Goal: Information Seeking & Learning: Check status

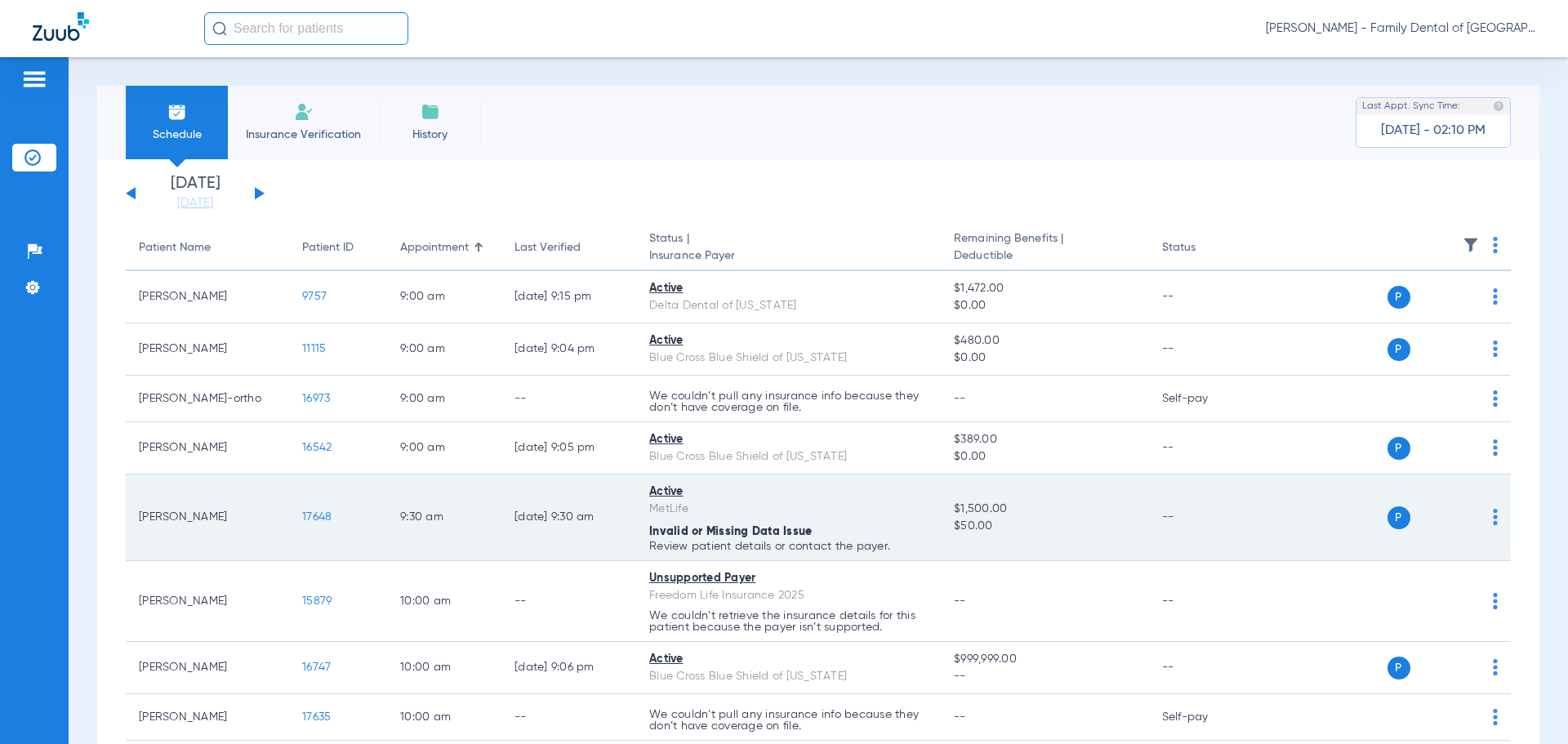
click at [319, 516] on span "17648" at bounding box center [316, 517] width 30 height 12
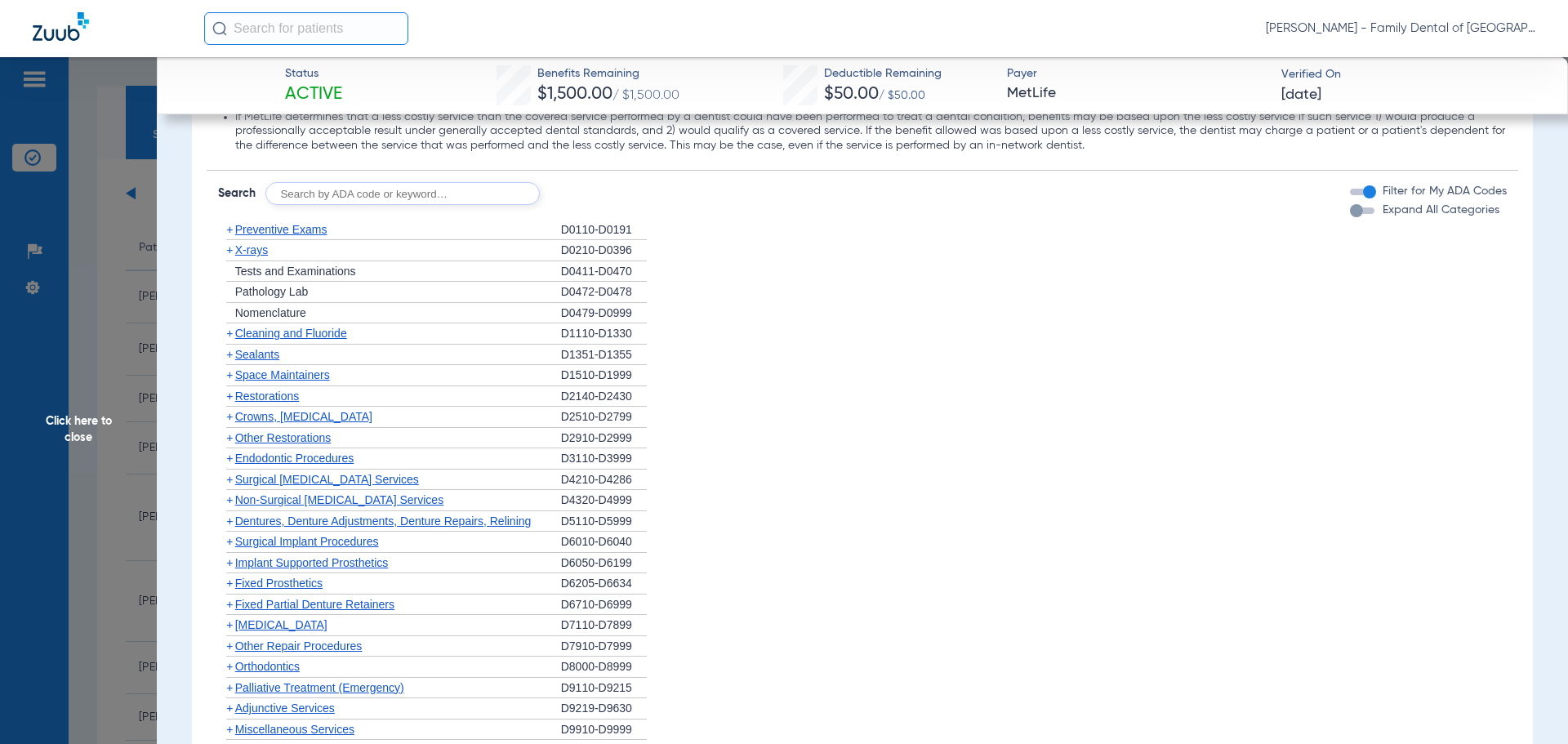
scroll to position [1796, 0]
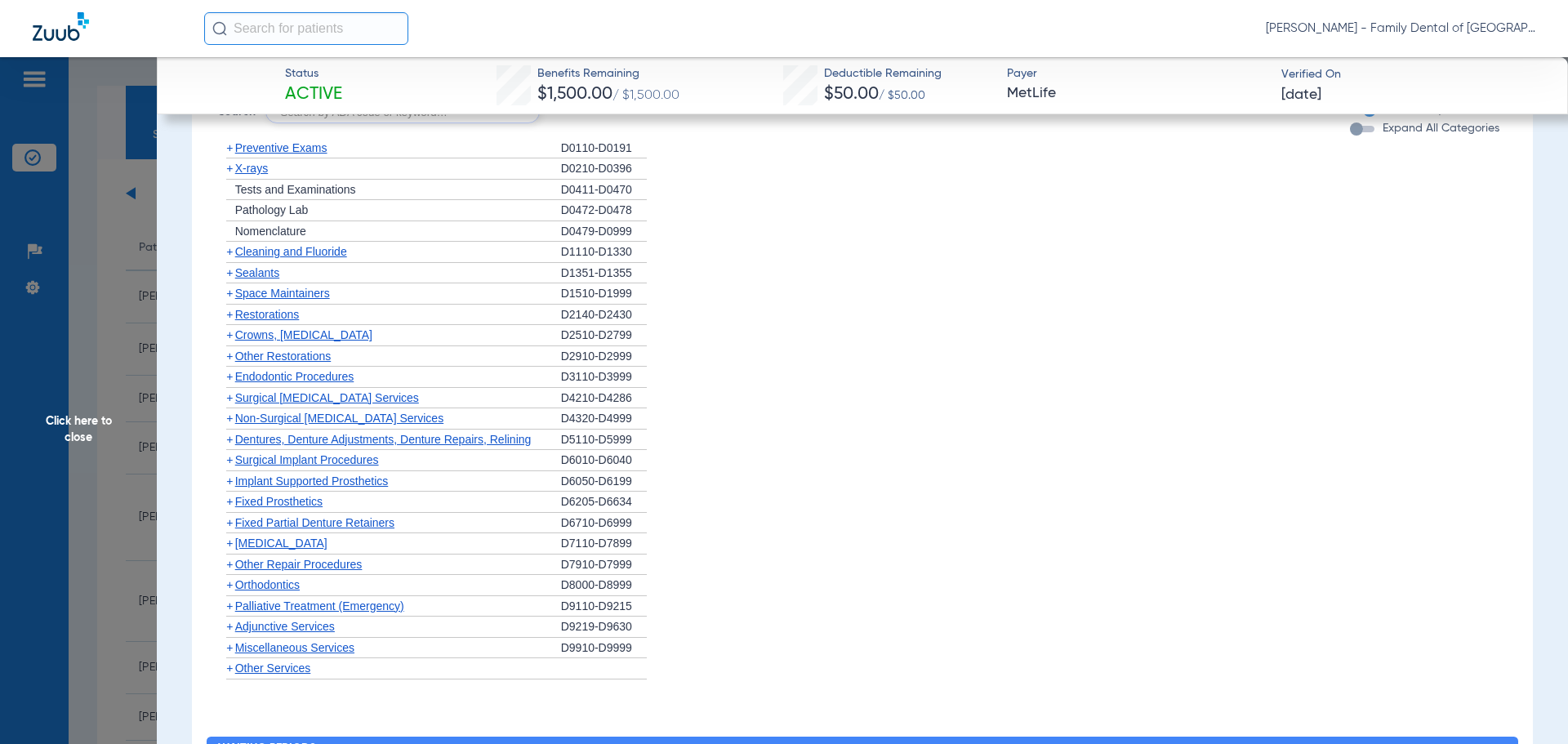
click at [269, 667] on span "Other Services" at bounding box center [273, 667] width 76 height 13
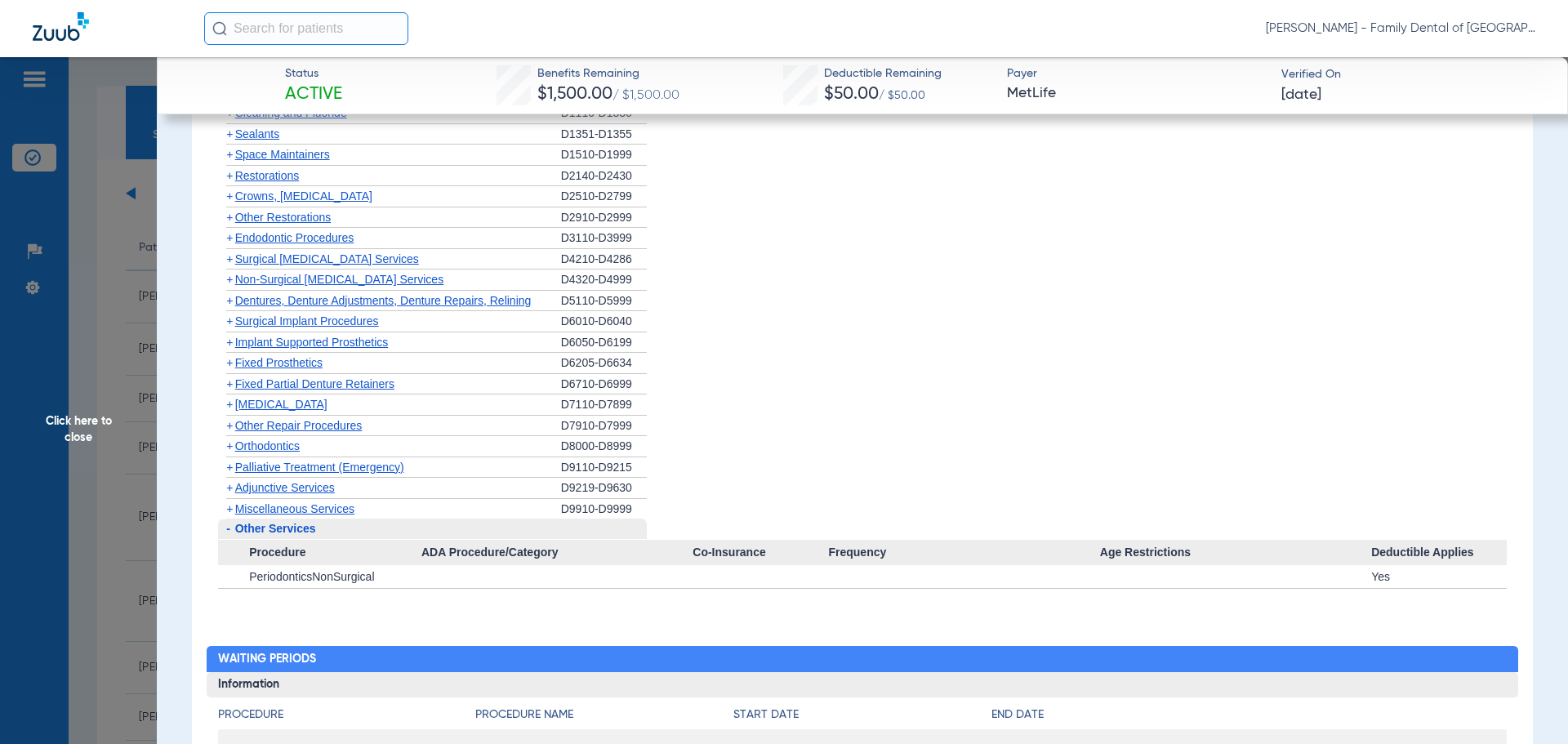
scroll to position [1960, 0]
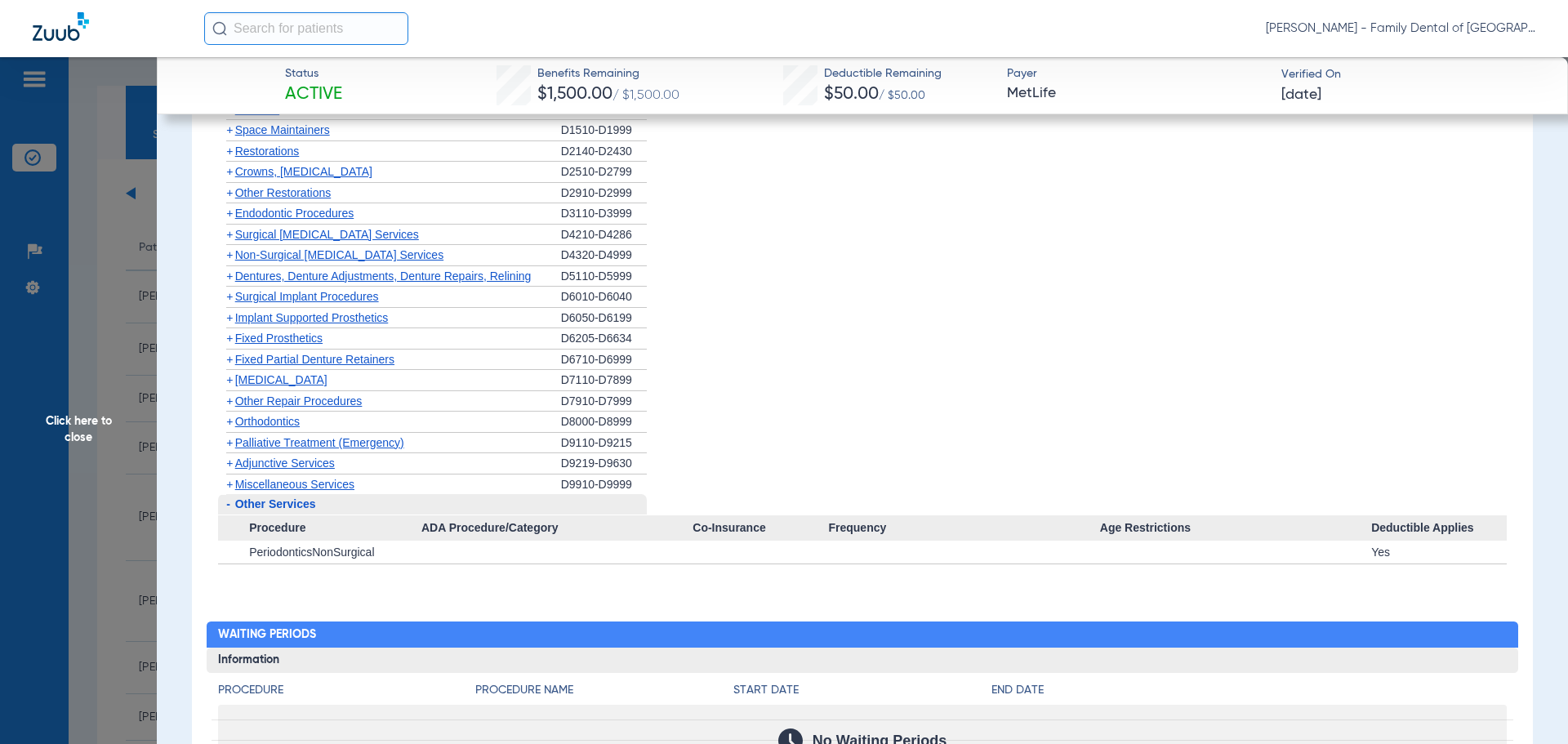
click at [282, 505] on span "Other Services" at bounding box center [276, 503] width 81 height 13
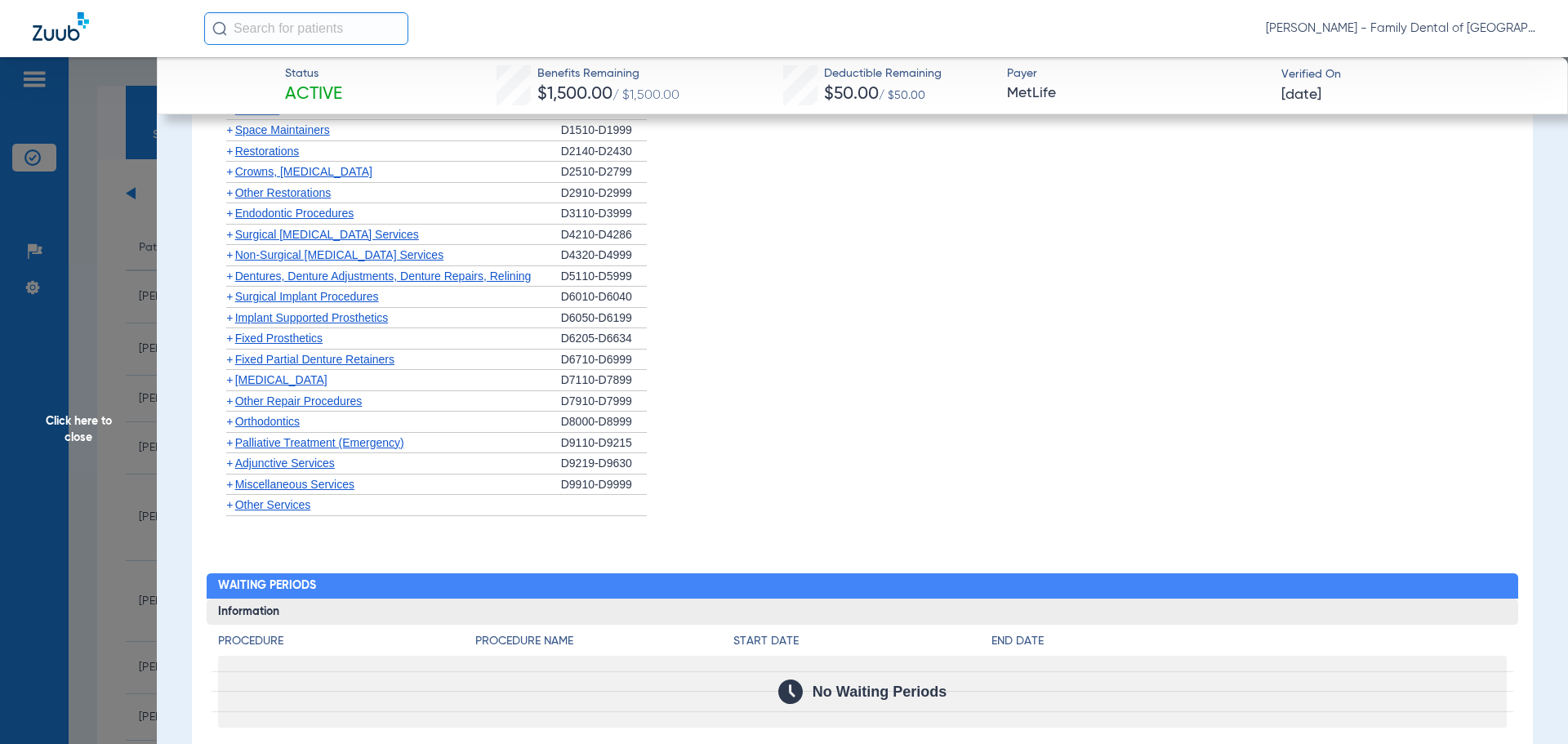
click at [284, 484] on span "Miscellaneous Services" at bounding box center [295, 483] width 119 height 13
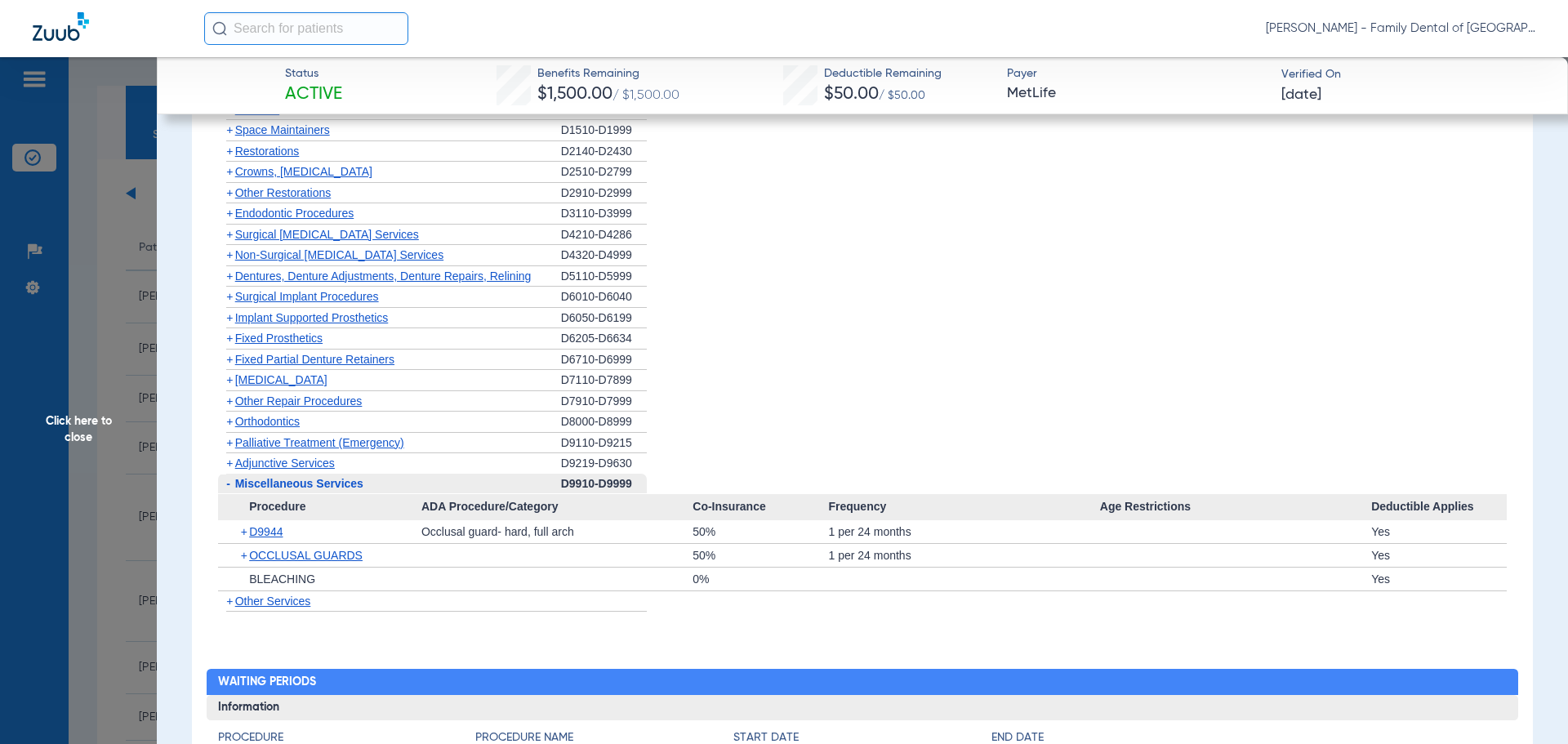
click at [284, 484] on span "Miscellaneous Services" at bounding box center [300, 483] width 128 height 13
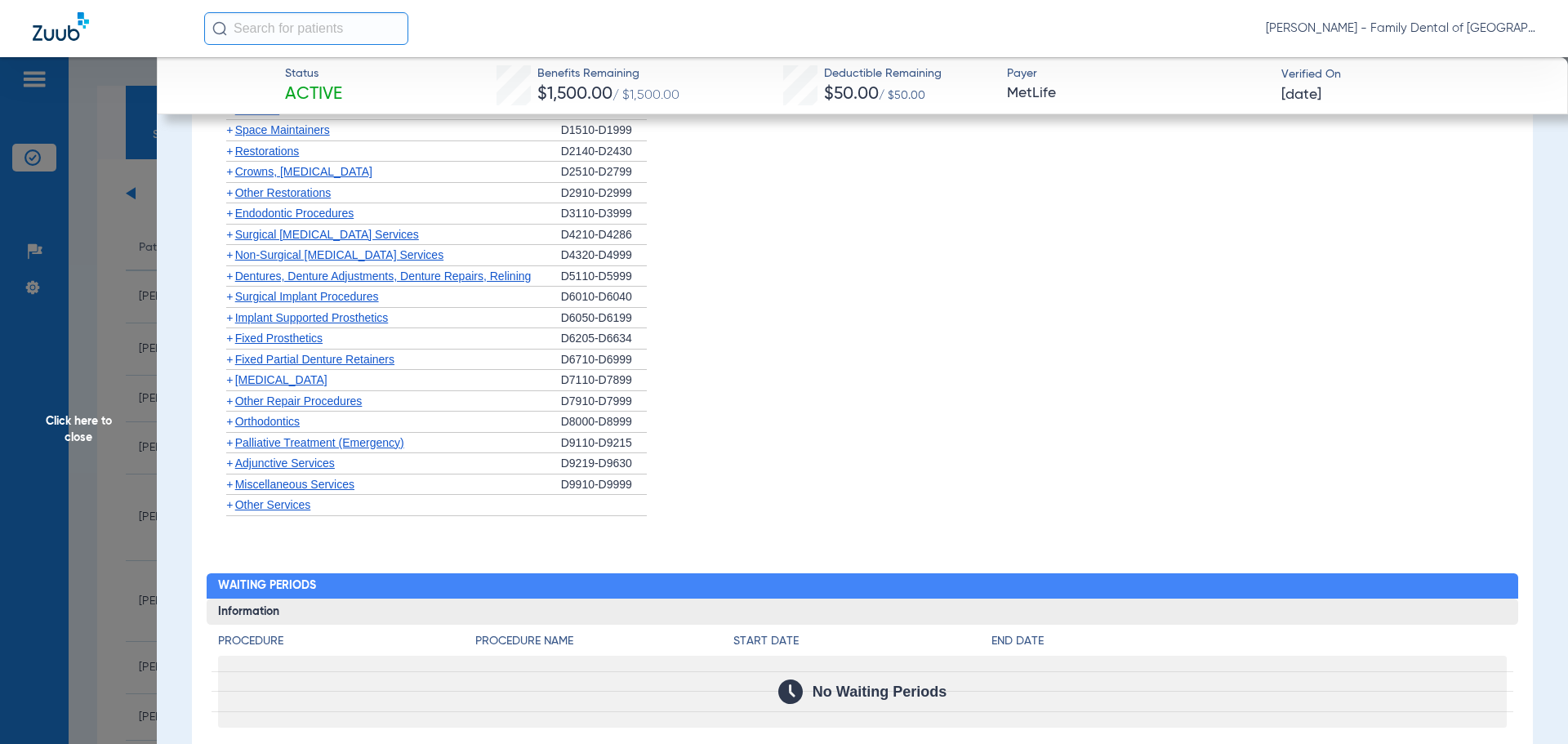
click at [287, 465] on span "Adjunctive Services" at bounding box center [285, 462] width 100 height 13
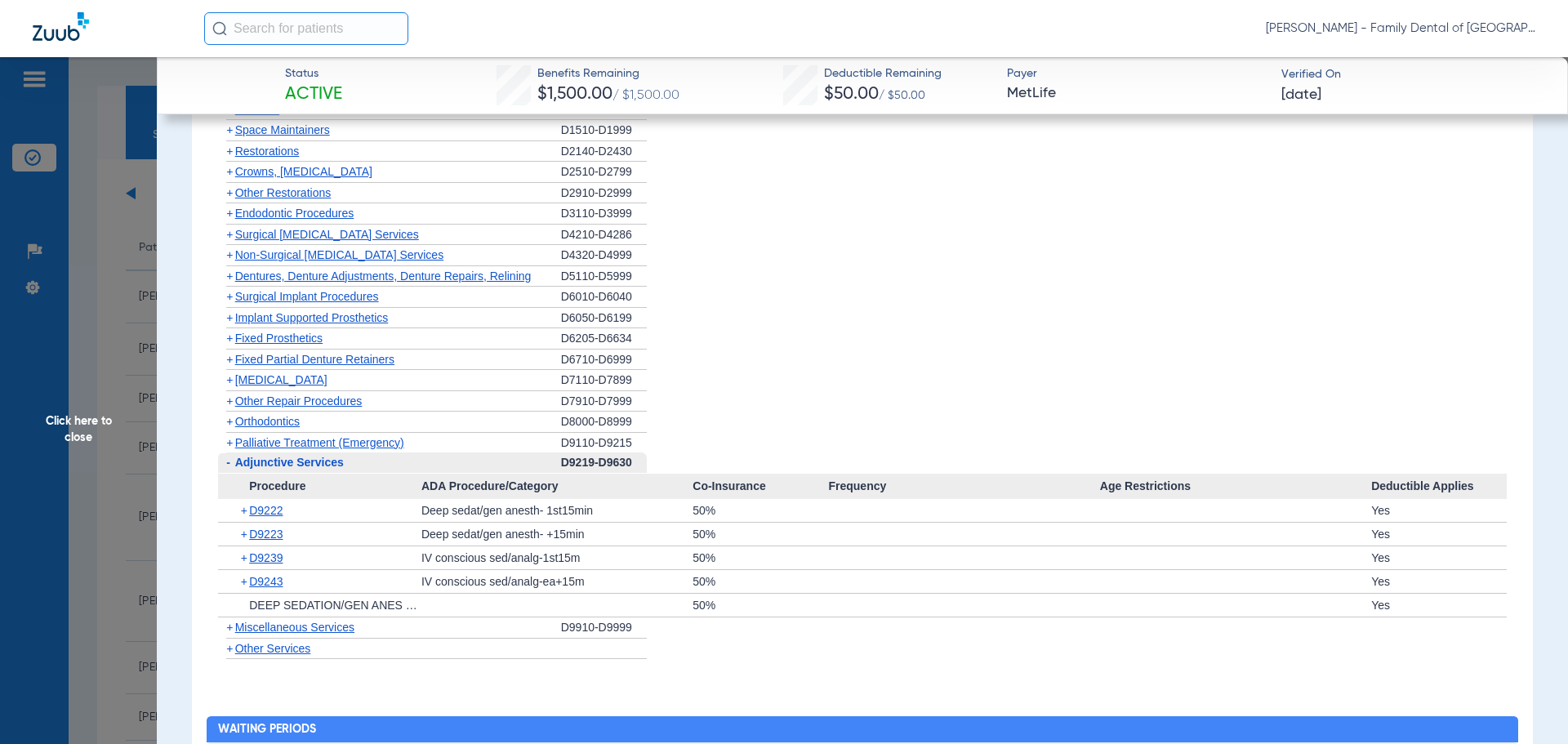
click at [287, 465] on span "Adjunctive Services" at bounding box center [289, 461] width 109 height 13
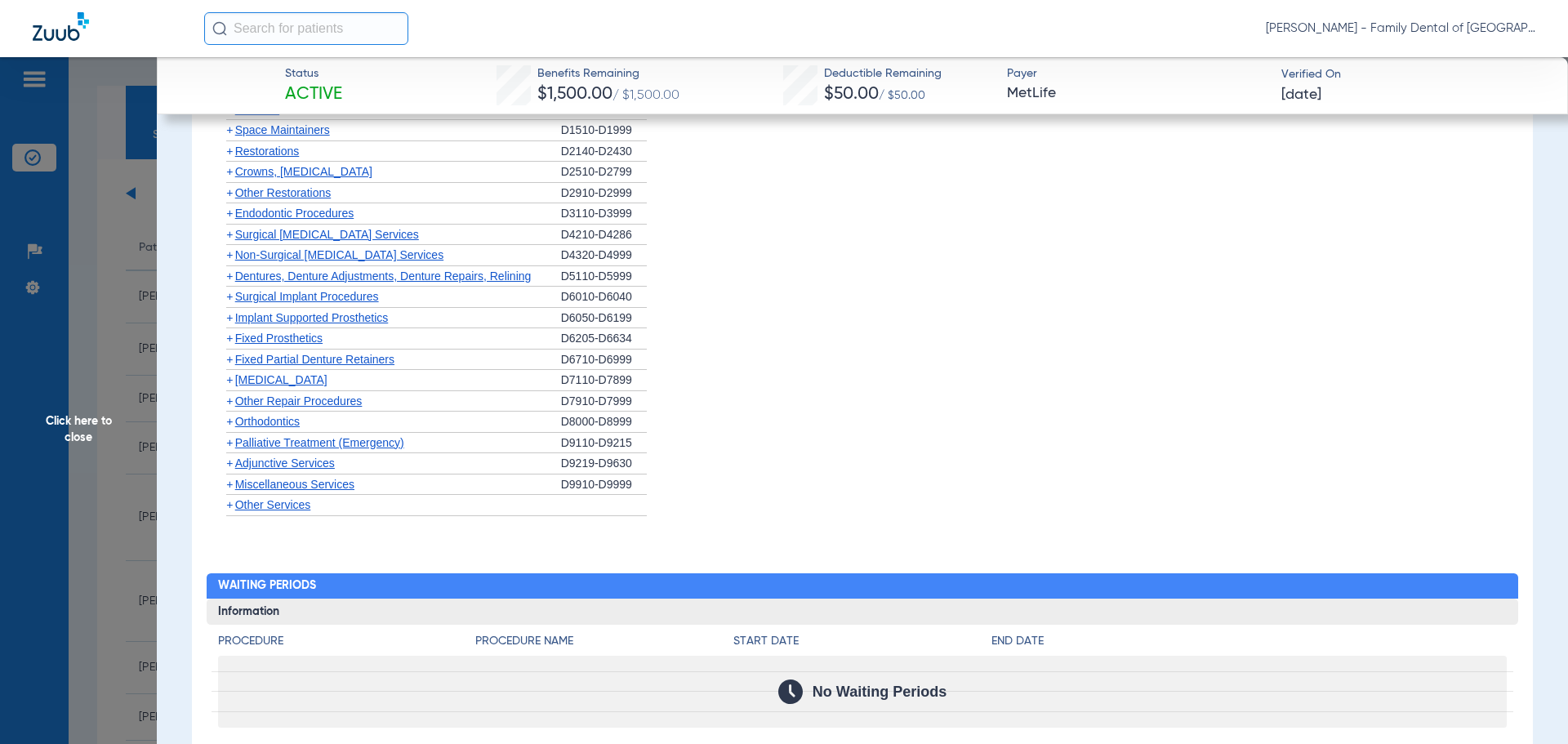
click at [289, 444] on span "Palliative Treatment (Emergency)" at bounding box center [320, 442] width 169 height 13
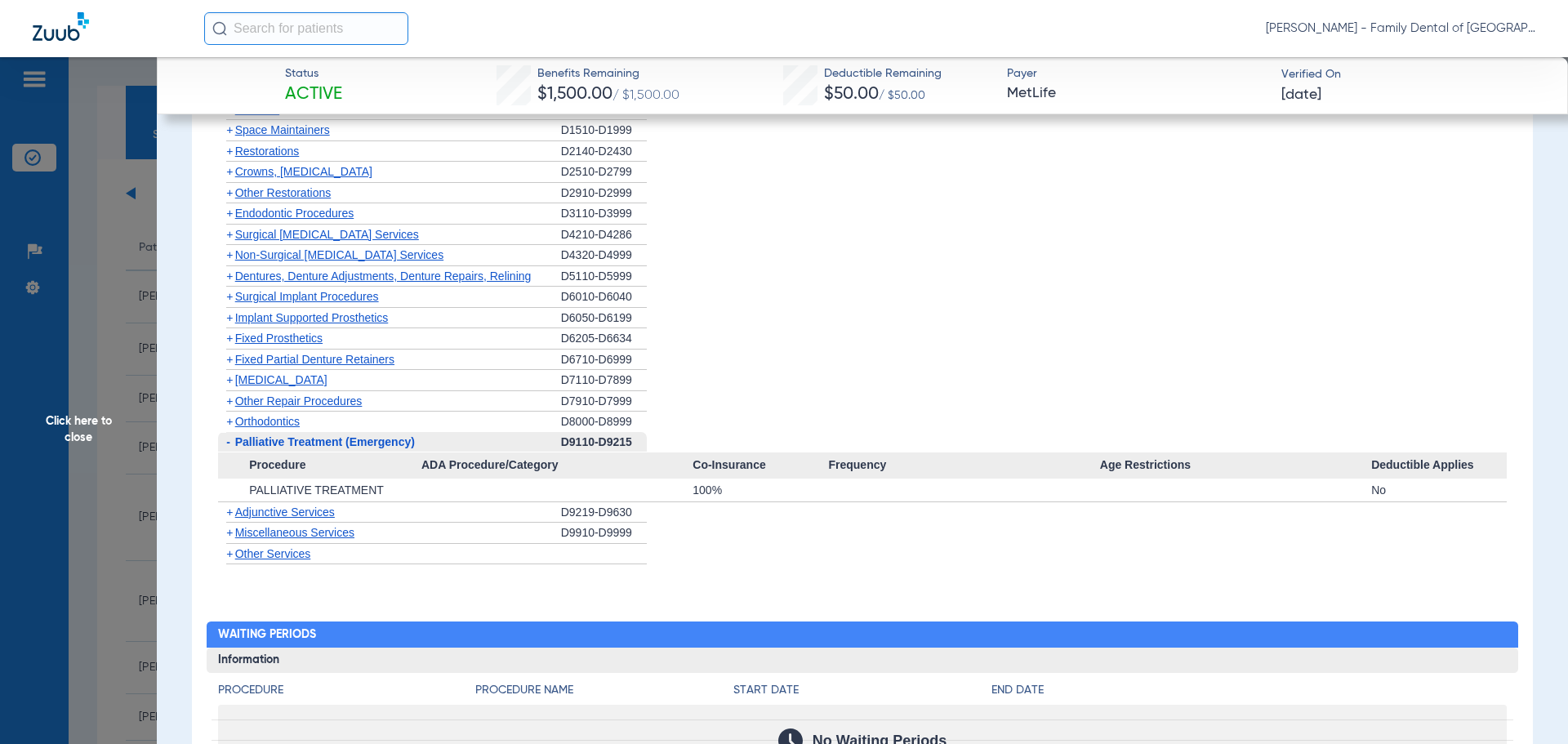
click at [289, 444] on span "Palliative Treatment (Emergency)" at bounding box center [325, 441] width 180 height 13
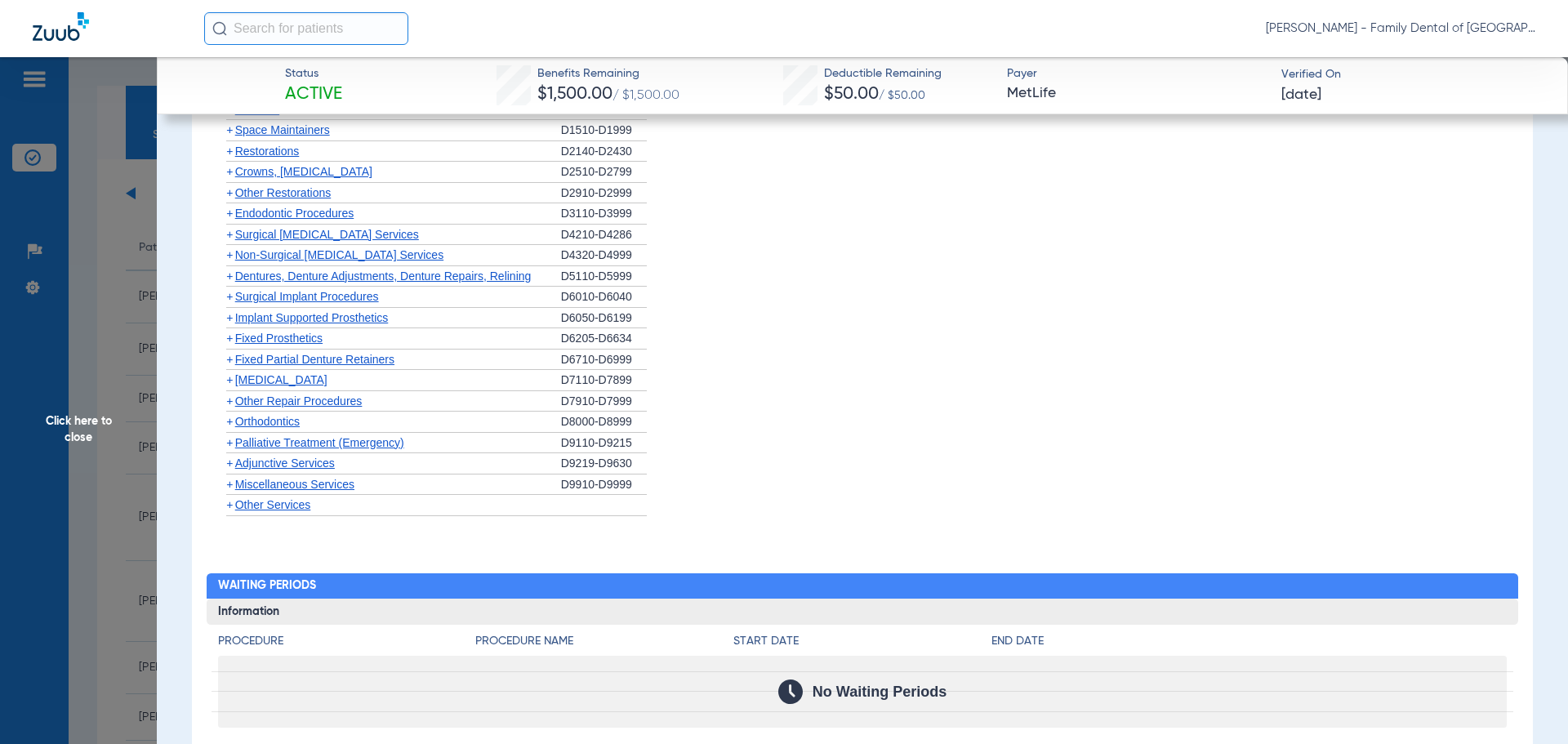
click at [287, 420] on span "Orthodontics" at bounding box center [268, 421] width 64 height 13
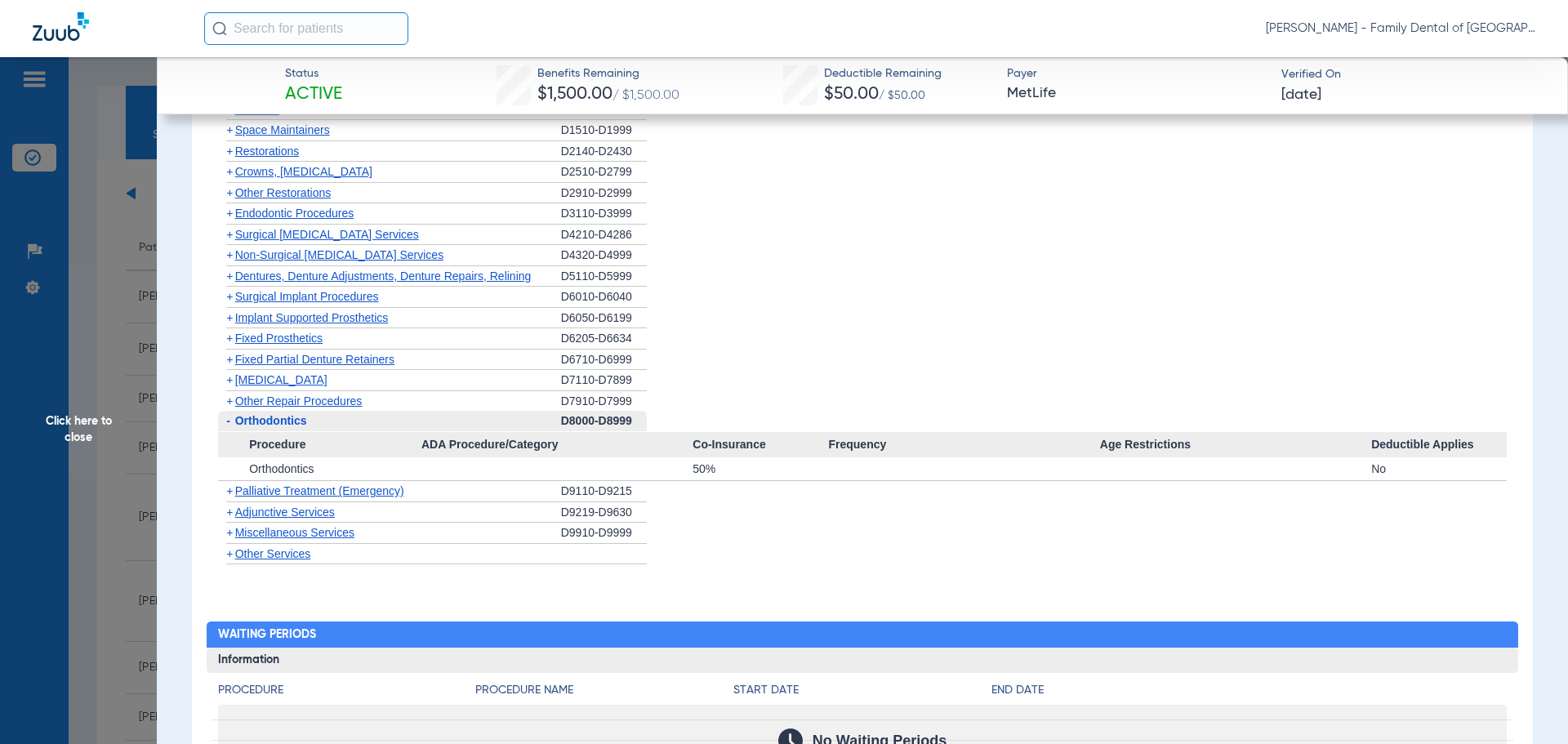
click at [287, 420] on span "Orthodontics" at bounding box center [271, 420] width 72 height 13
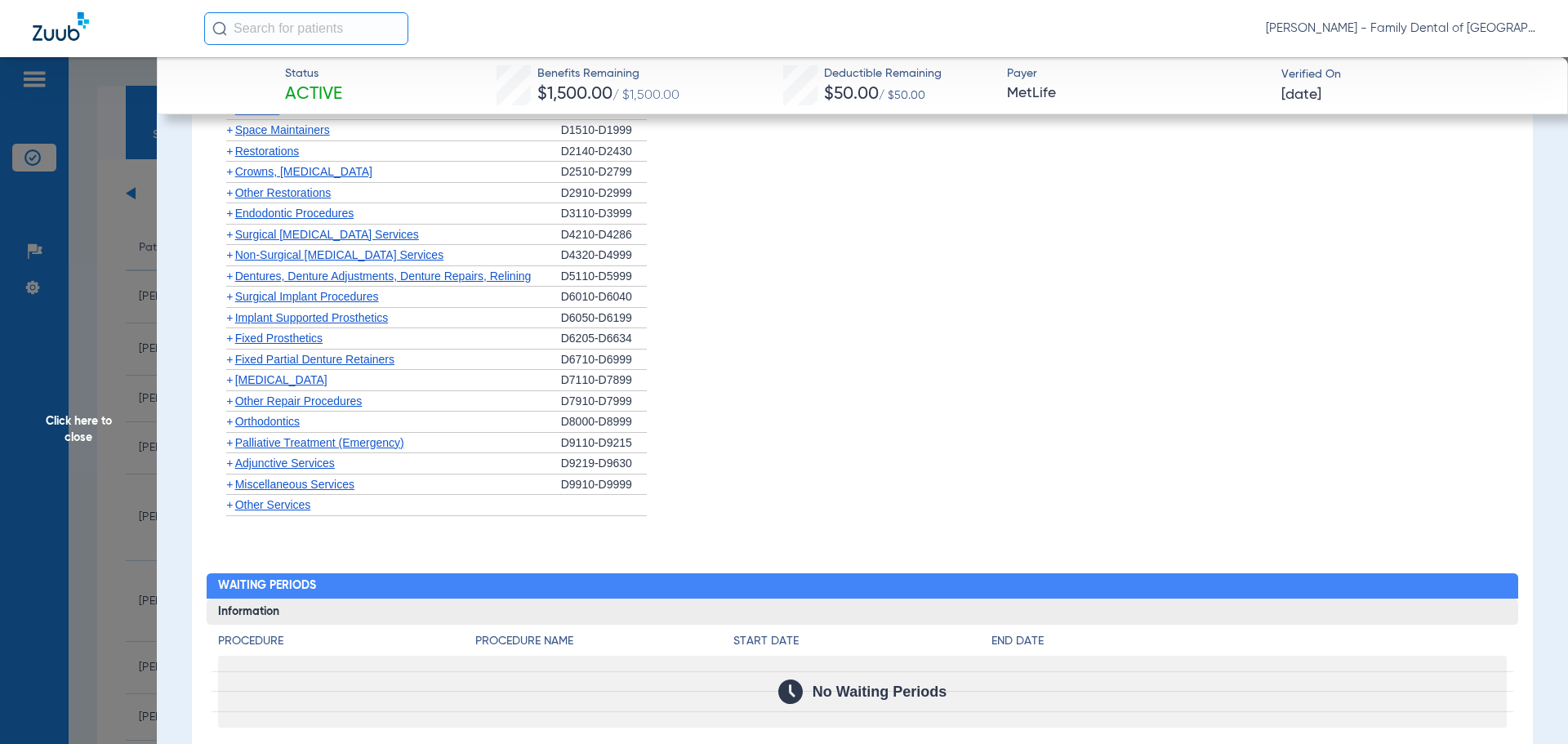
click at [297, 401] on span "Other Repair Procedures" at bounding box center [299, 400] width 127 height 13
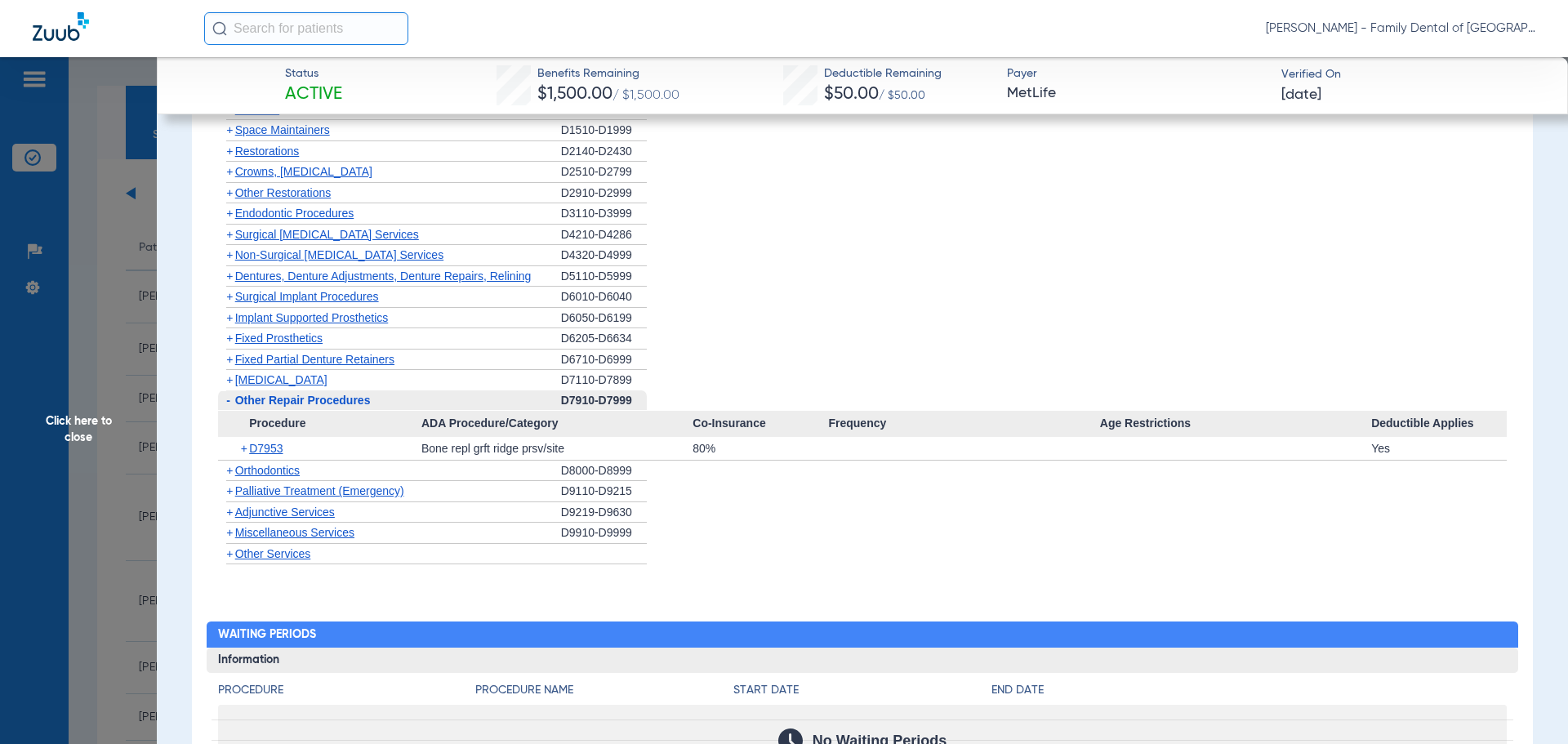
click at [297, 401] on span "Other Repair Procedures" at bounding box center [303, 399] width 136 height 13
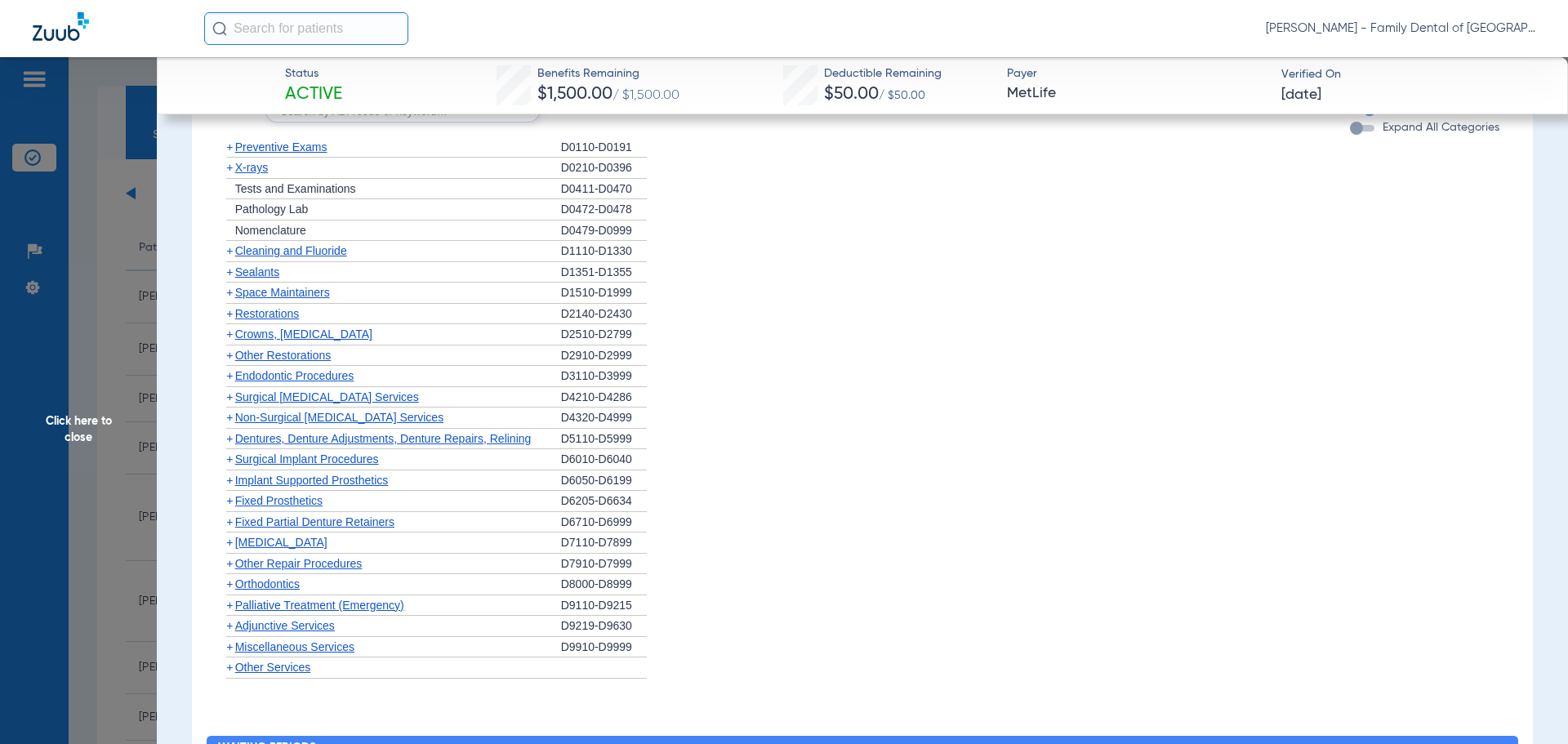
scroll to position [1796, 0]
click at [313, 419] on span "Non-Surgical [MEDICAL_DATA] Services" at bounding box center [339, 418] width 208 height 13
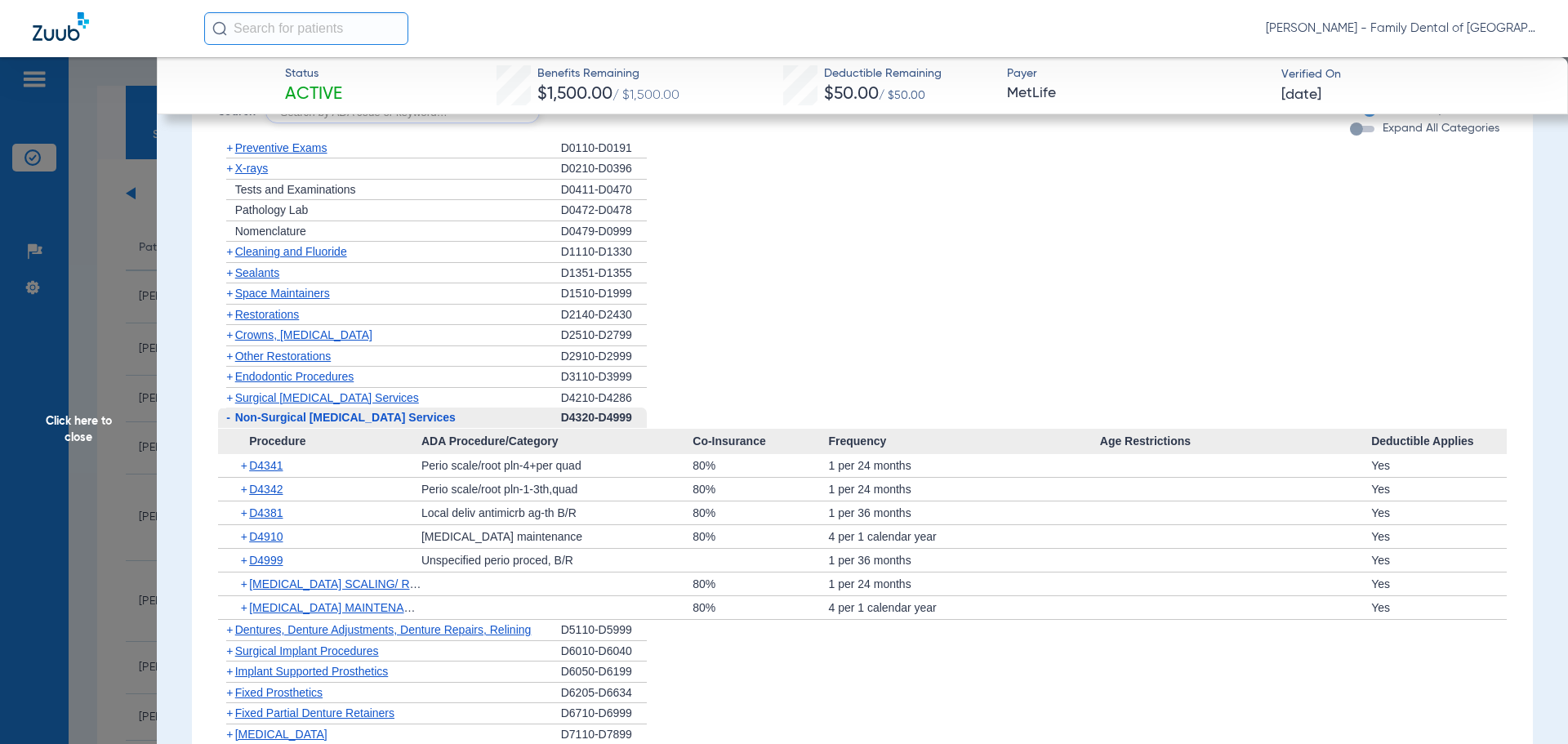
click at [313, 419] on span "Non-Surgical [MEDICAL_DATA] Services" at bounding box center [345, 417] width 220 height 13
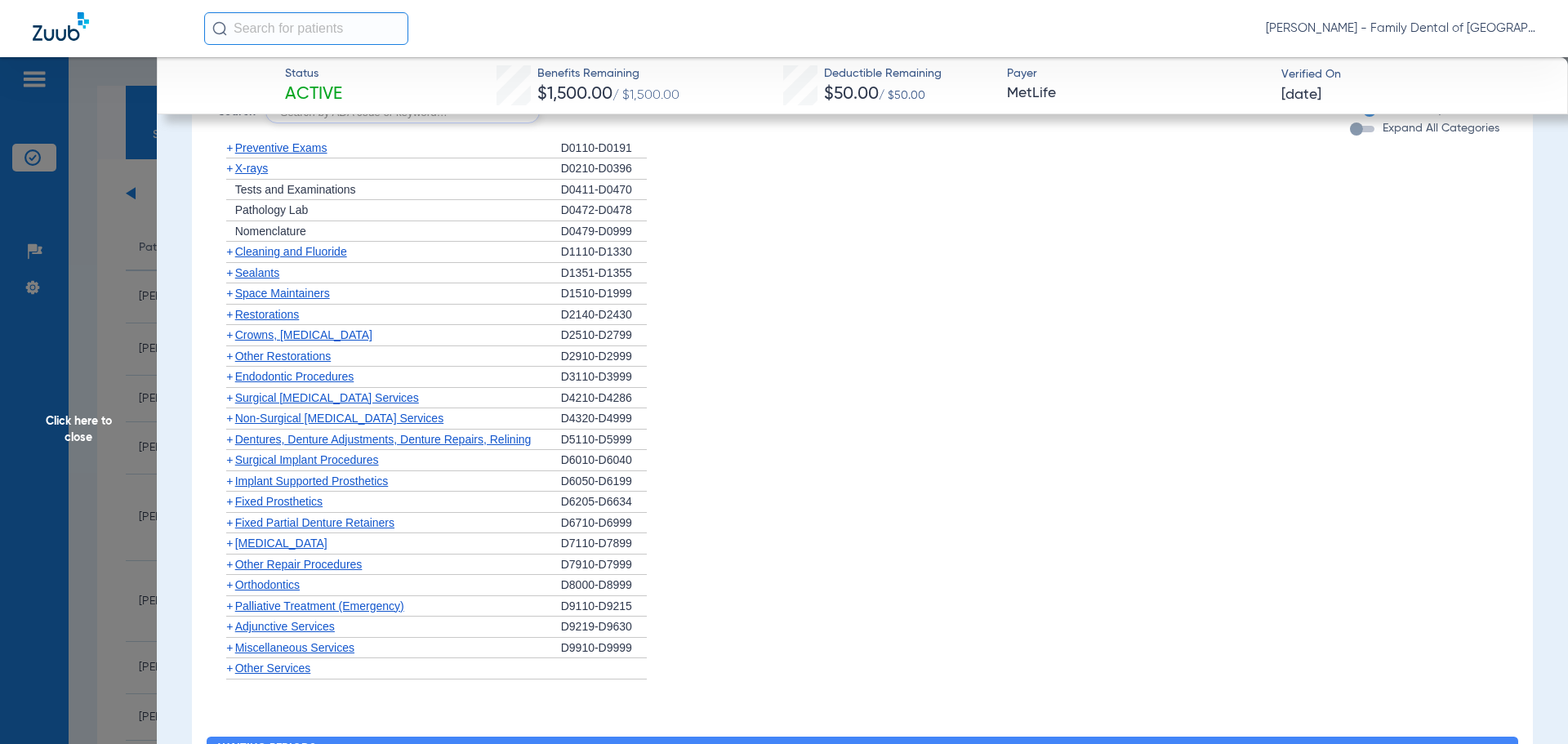
click at [326, 396] on span "Surgical [MEDICAL_DATA] Services" at bounding box center [327, 397] width 184 height 13
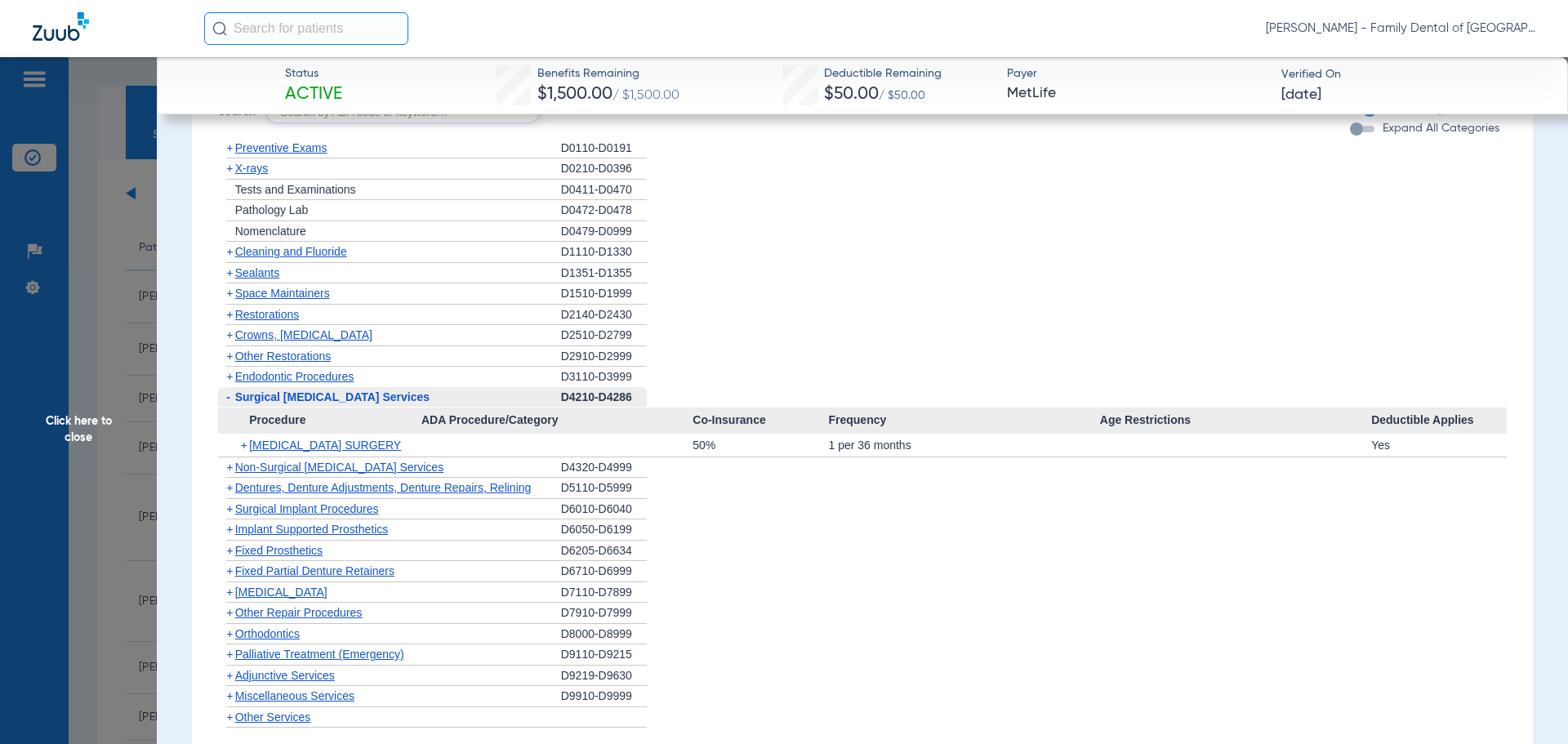
click at [326, 396] on span "Surgical [MEDICAL_DATA] Services" at bounding box center [333, 396] width 194 height 13
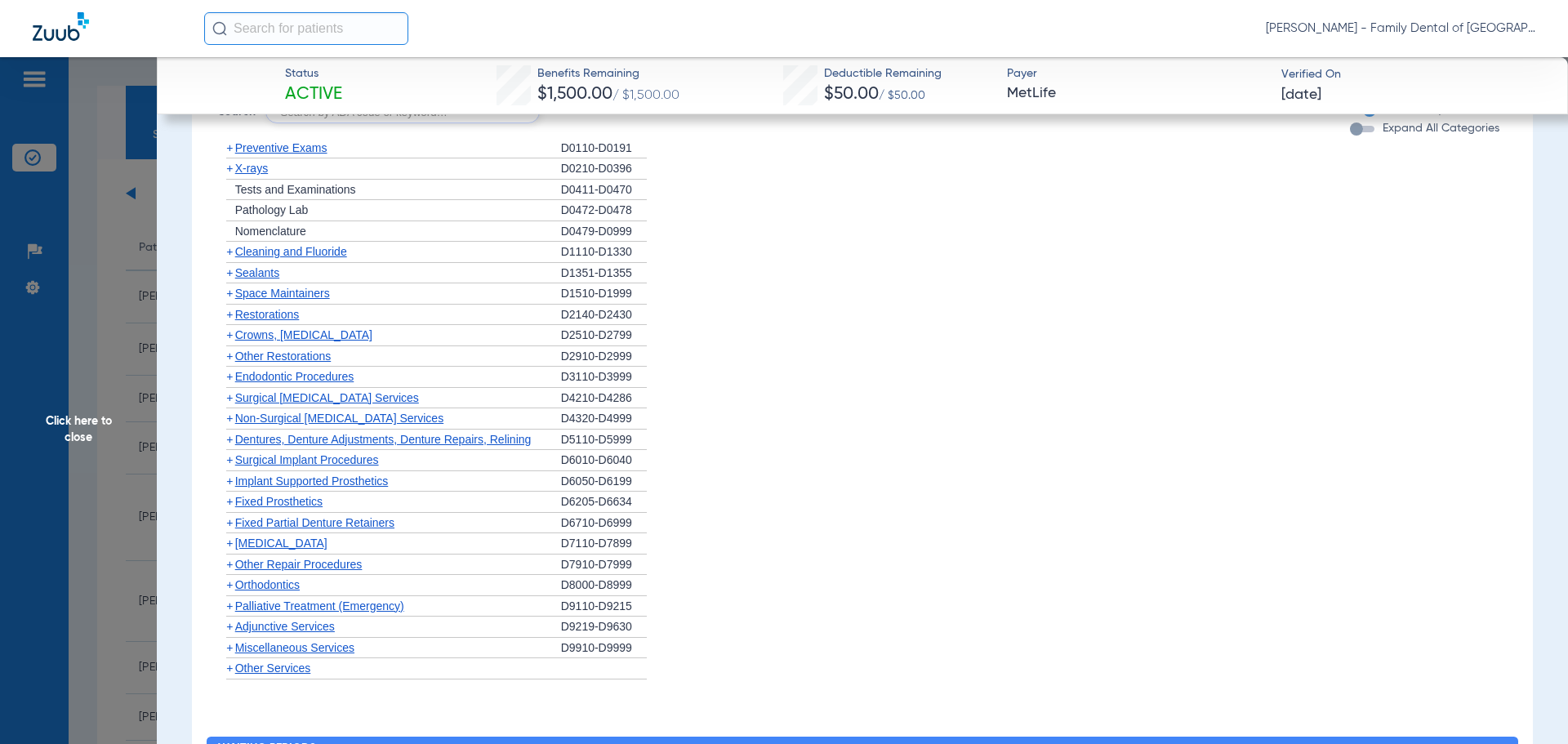
click at [323, 443] on span "Dentures, Denture Adjustments, Denture Repairs, Relining" at bounding box center [383, 439] width 296 height 13
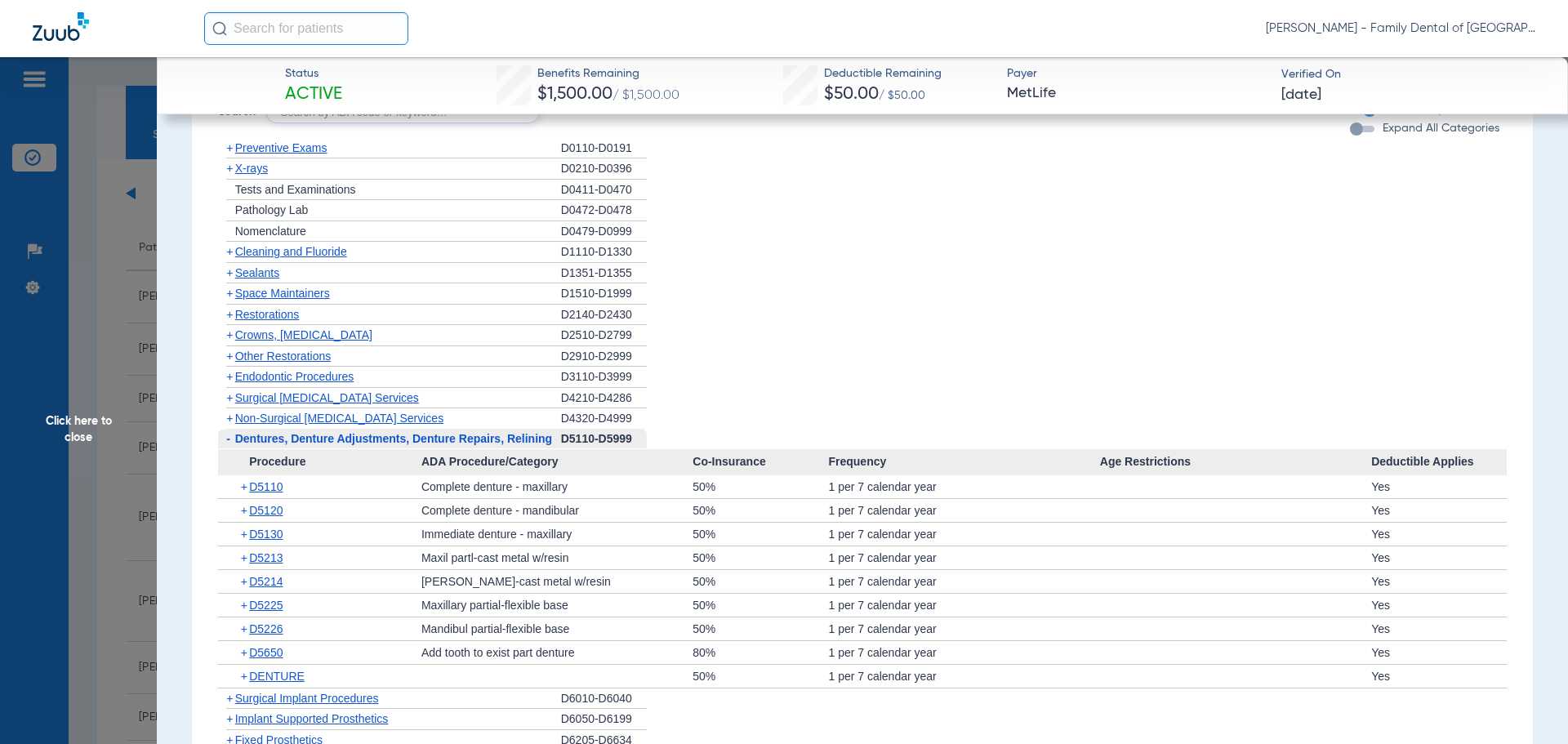
click at [323, 443] on span "Dentures, Denture Adjustments, Denture Repairs, Relining" at bounding box center [393, 438] width 316 height 13
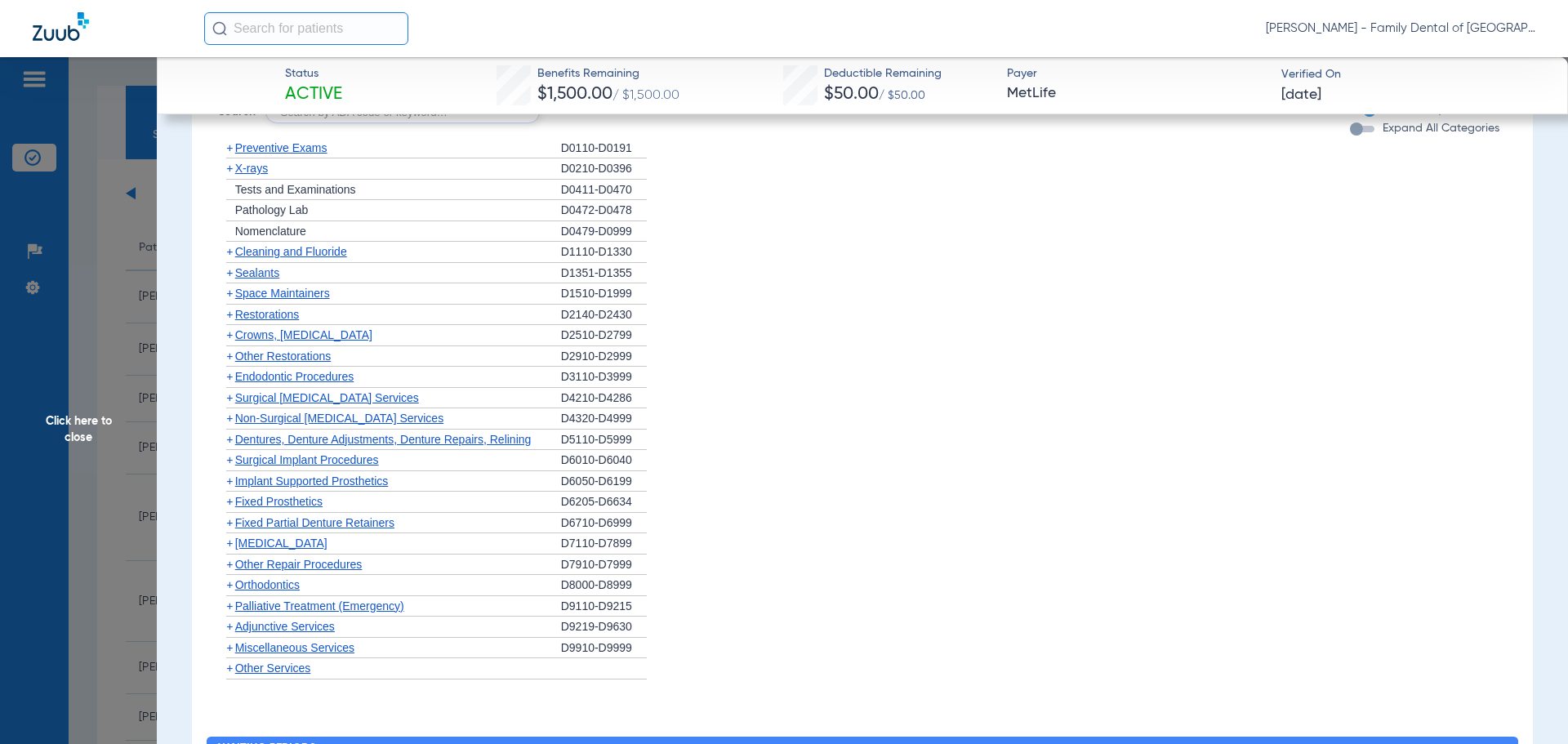
click at [322, 461] on span "Surgical Implant Procedures" at bounding box center [307, 459] width 143 height 13
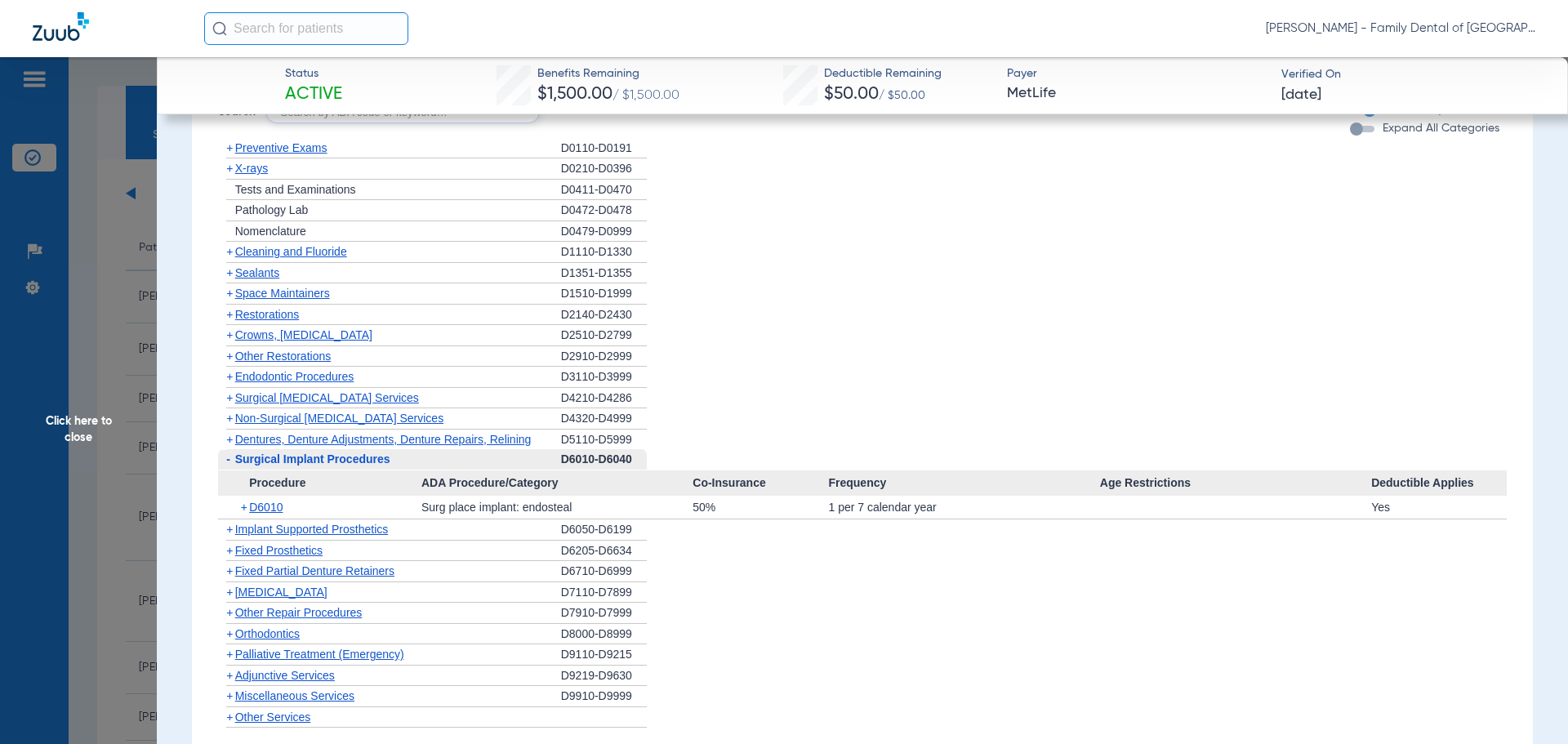
click at [322, 461] on span "Surgical Implant Procedures" at bounding box center [313, 458] width 155 height 13
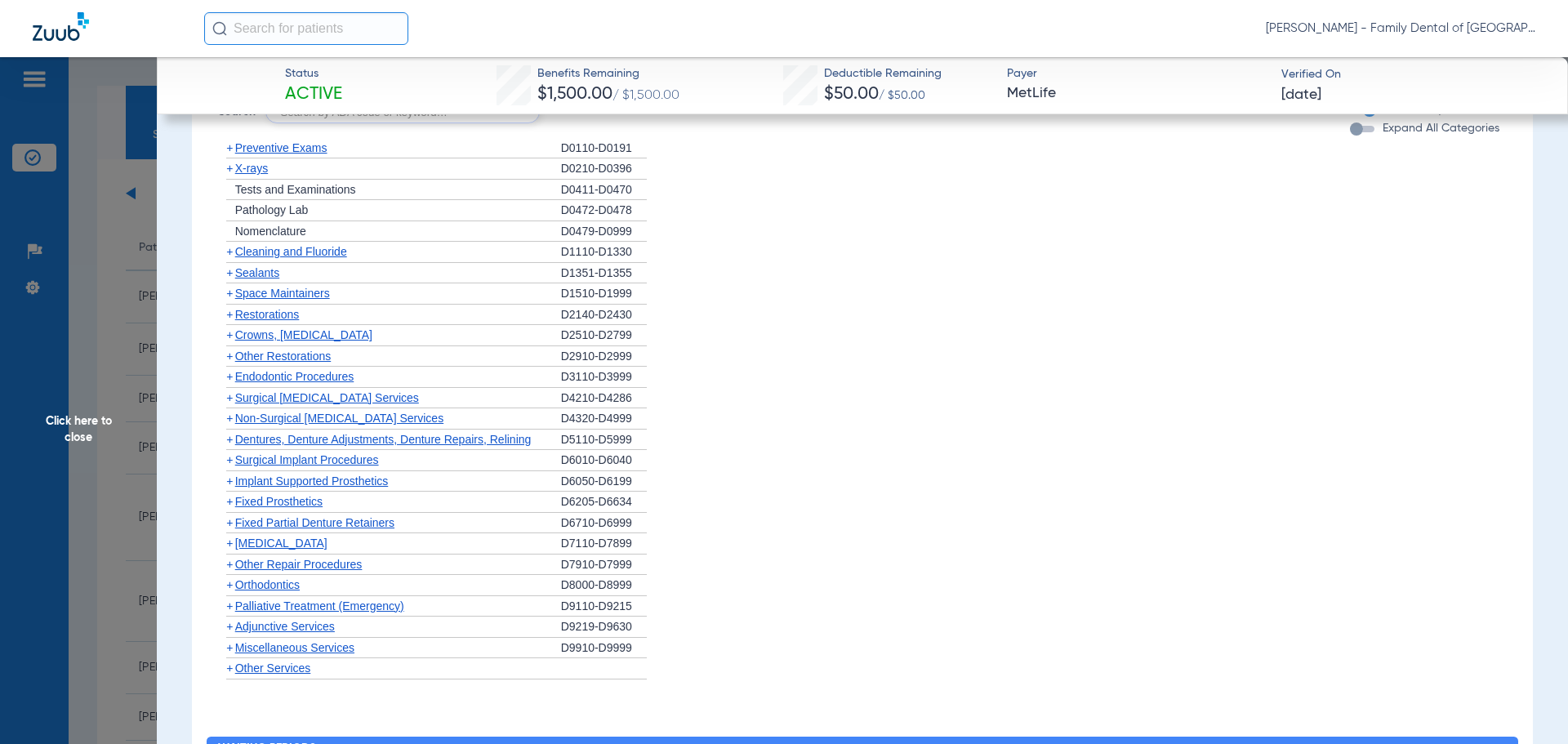
click at [327, 482] on span "Implant Supported Prosthetics" at bounding box center [312, 480] width 154 height 13
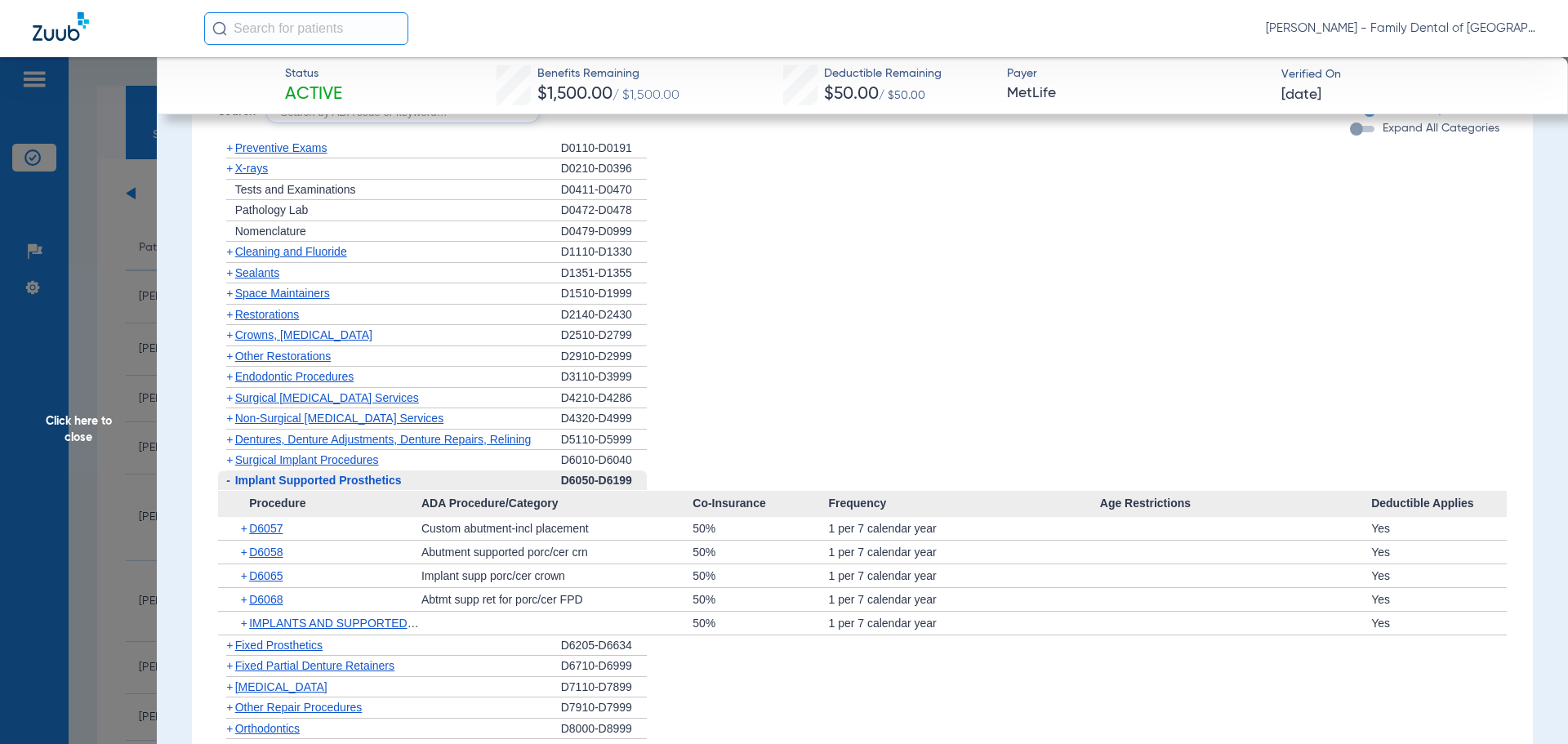
click at [327, 482] on span "Implant Supported Prosthetics" at bounding box center [318, 479] width 166 height 13
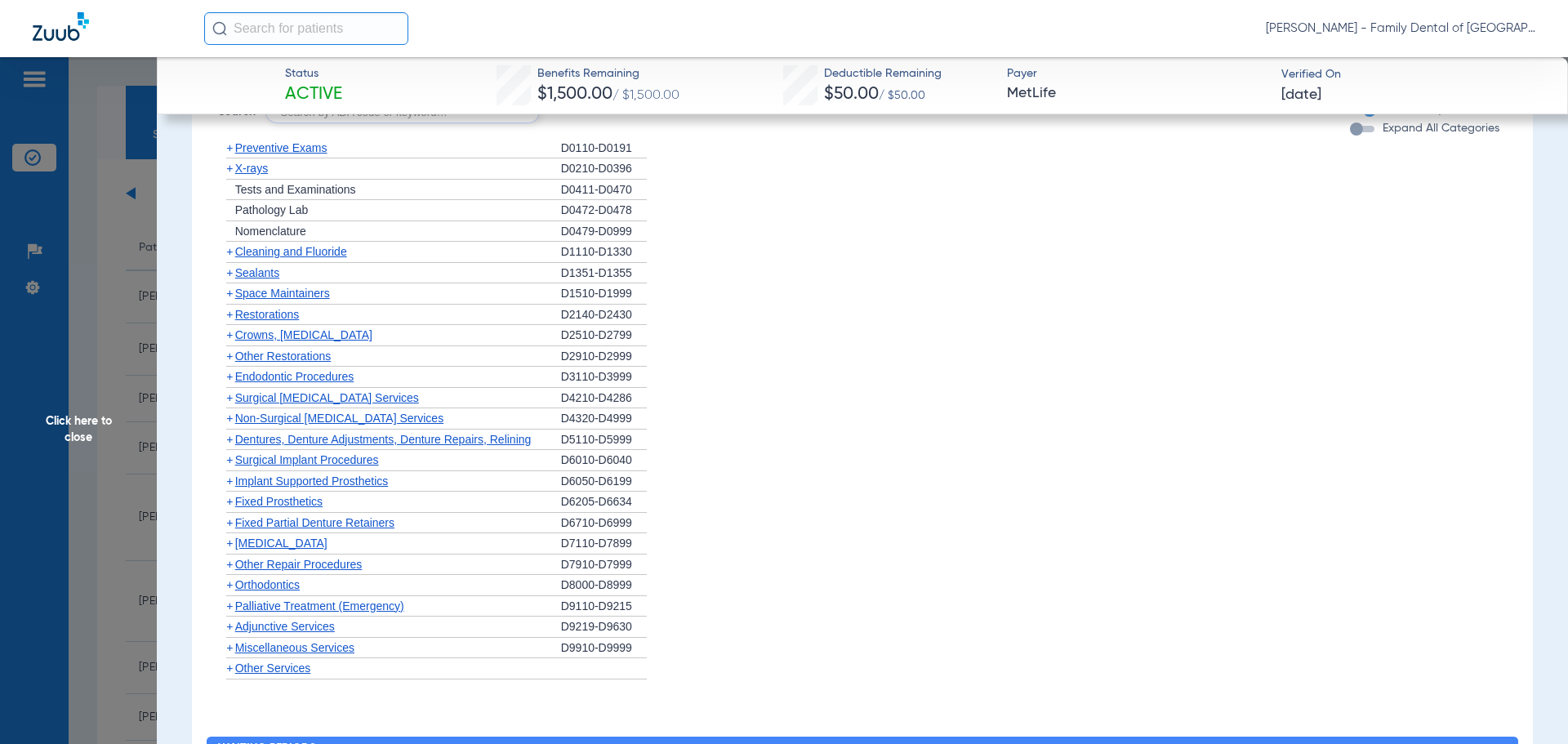
click at [302, 501] on span "Fixed Prosthetics" at bounding box center [279, 500] width 88 height 13
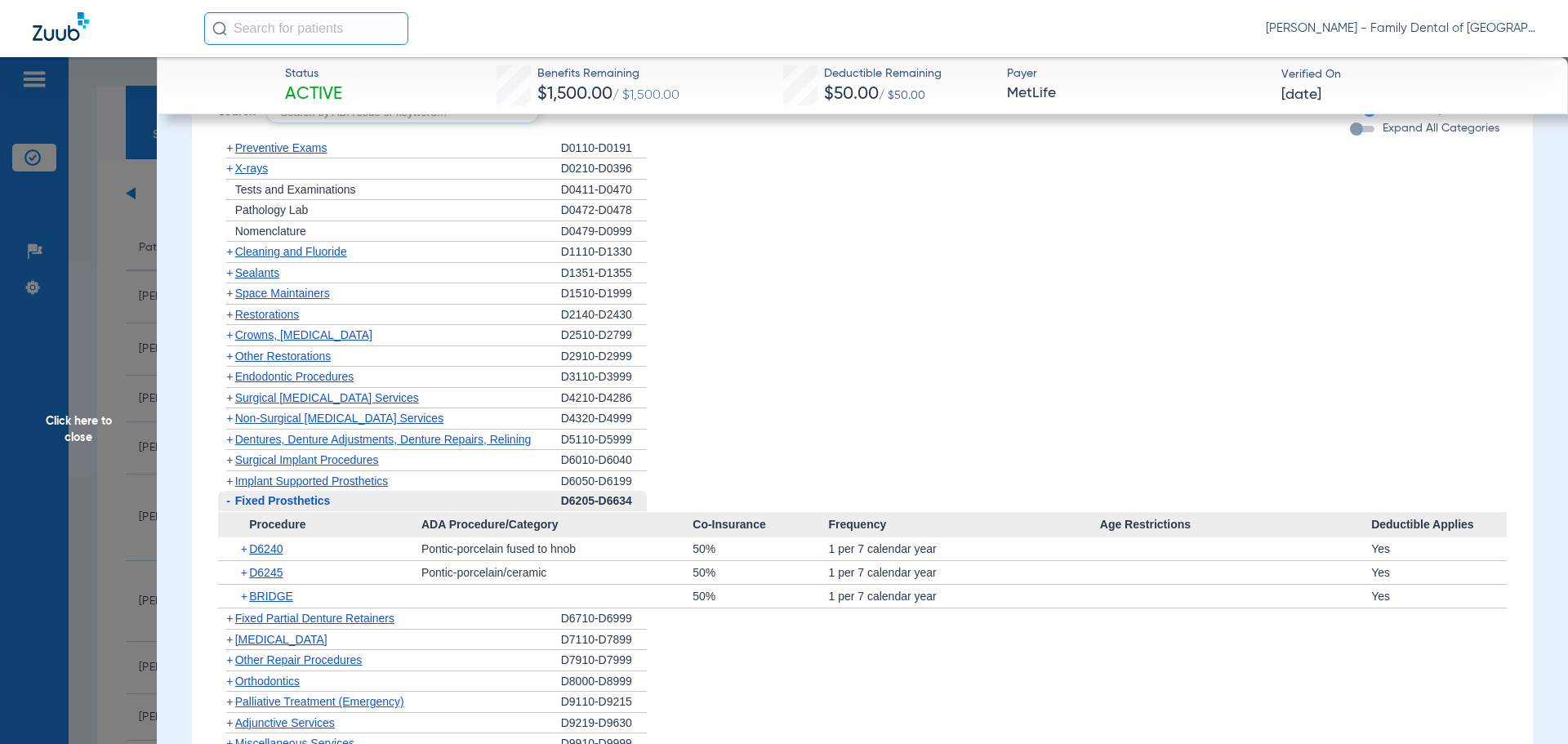
click at [302, 501] on span "Fixed Prosthetics" at bounding box center [283, 499] width 95 height 13
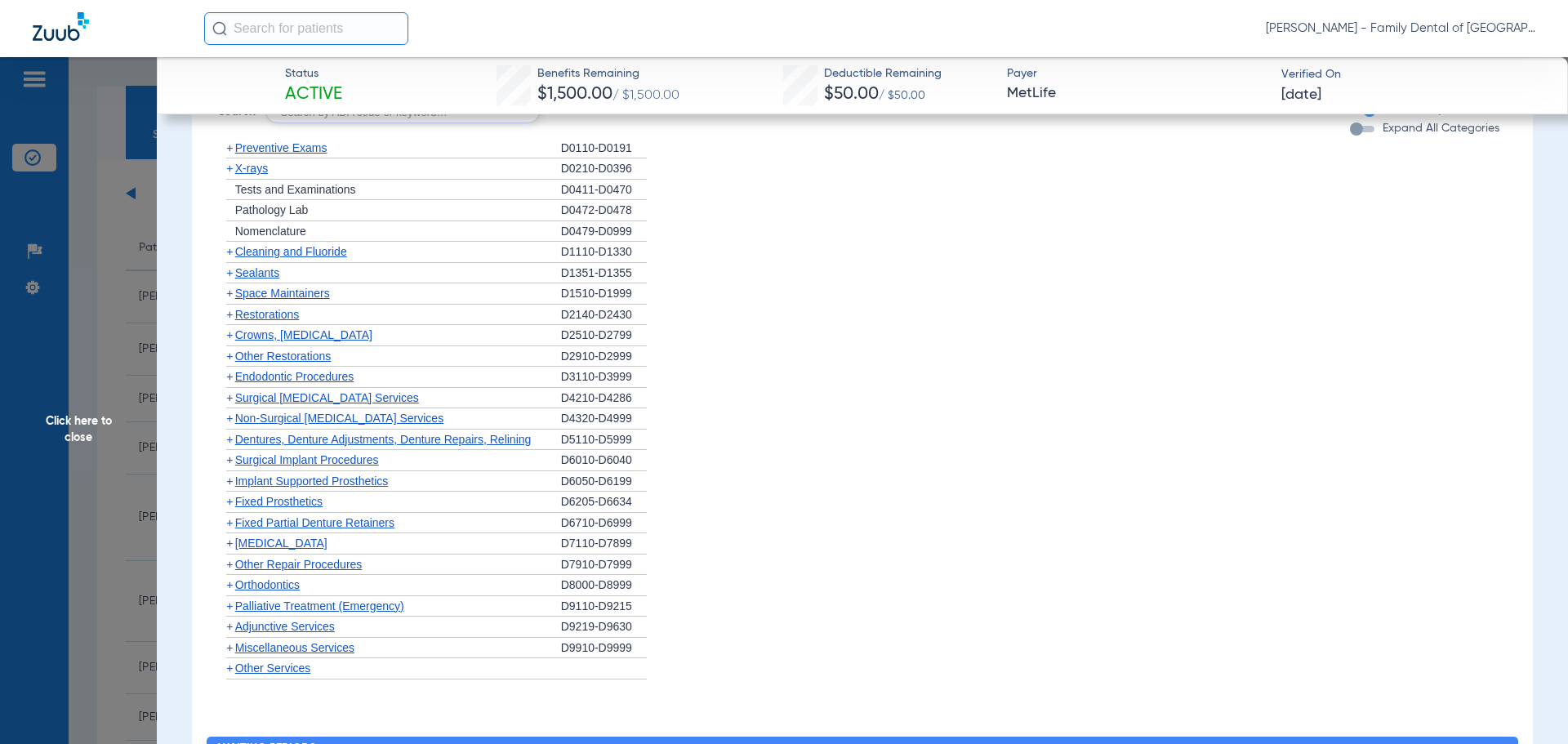
click at [279, 542] on span "[MEDICAL_DATA]" at bounding box center [281, 542] width 92 height 13
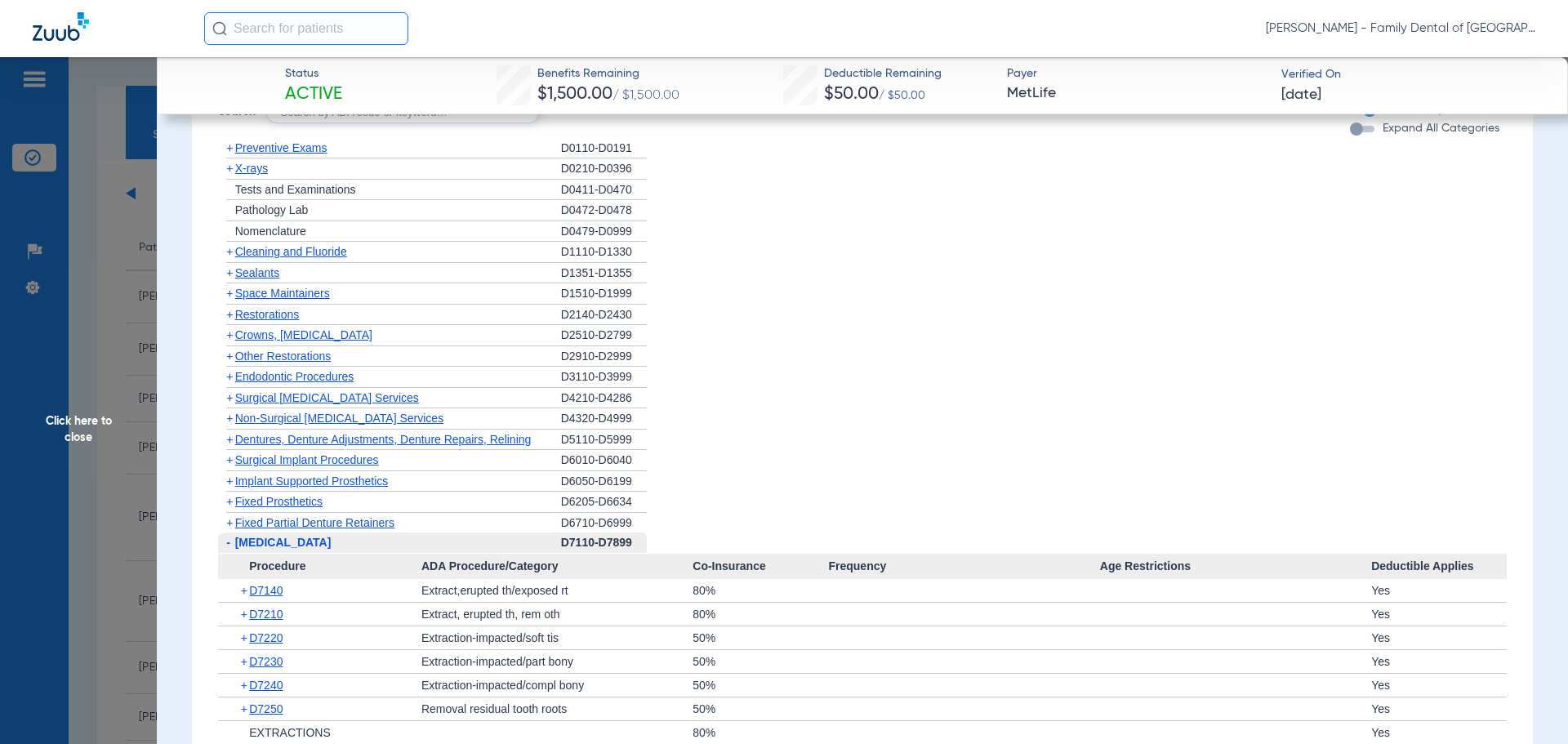
scroll to position [1878, 0]
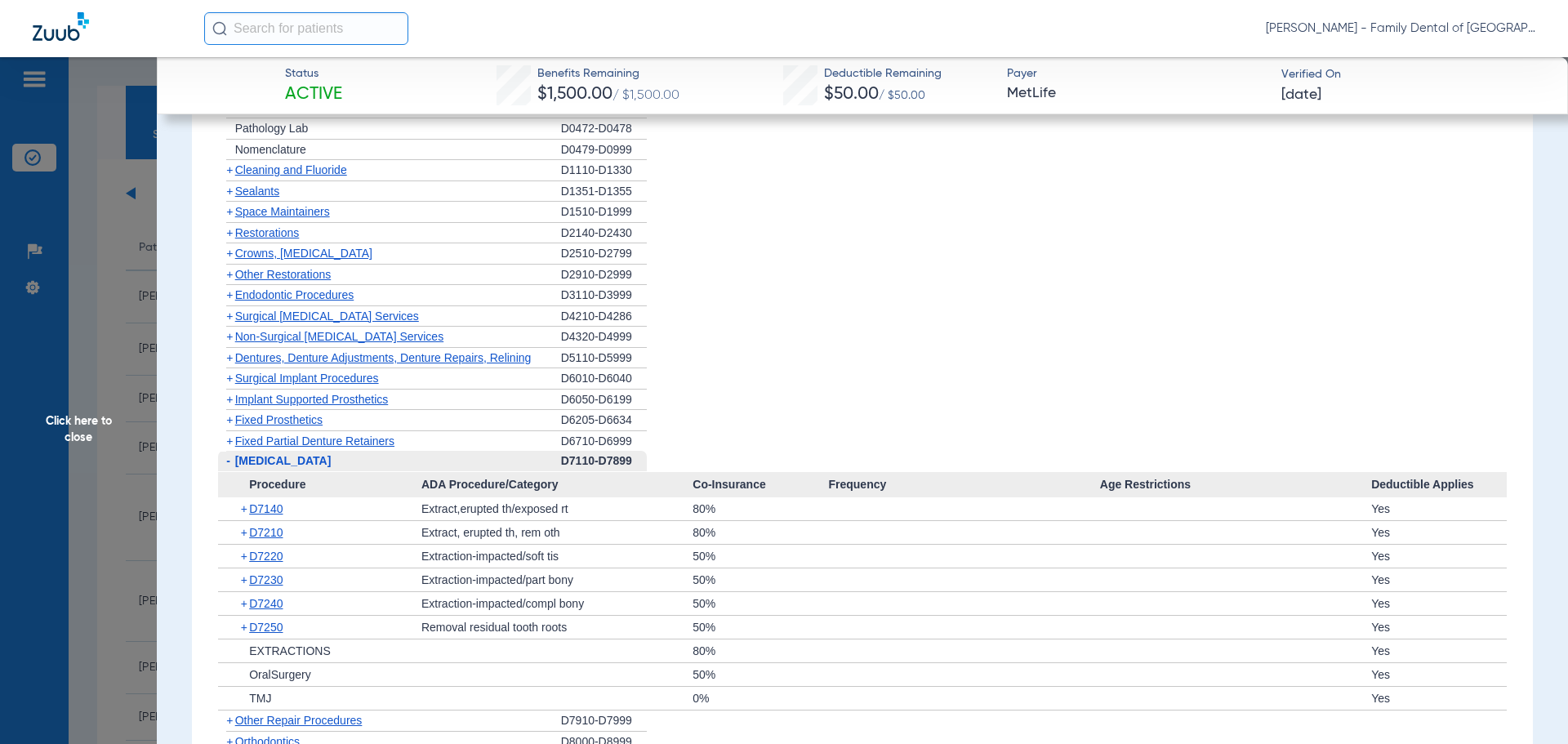
click at [291, 458] on span "[MEDICAL_DATA]" at bounding box center [284, 460] width 96 height 13
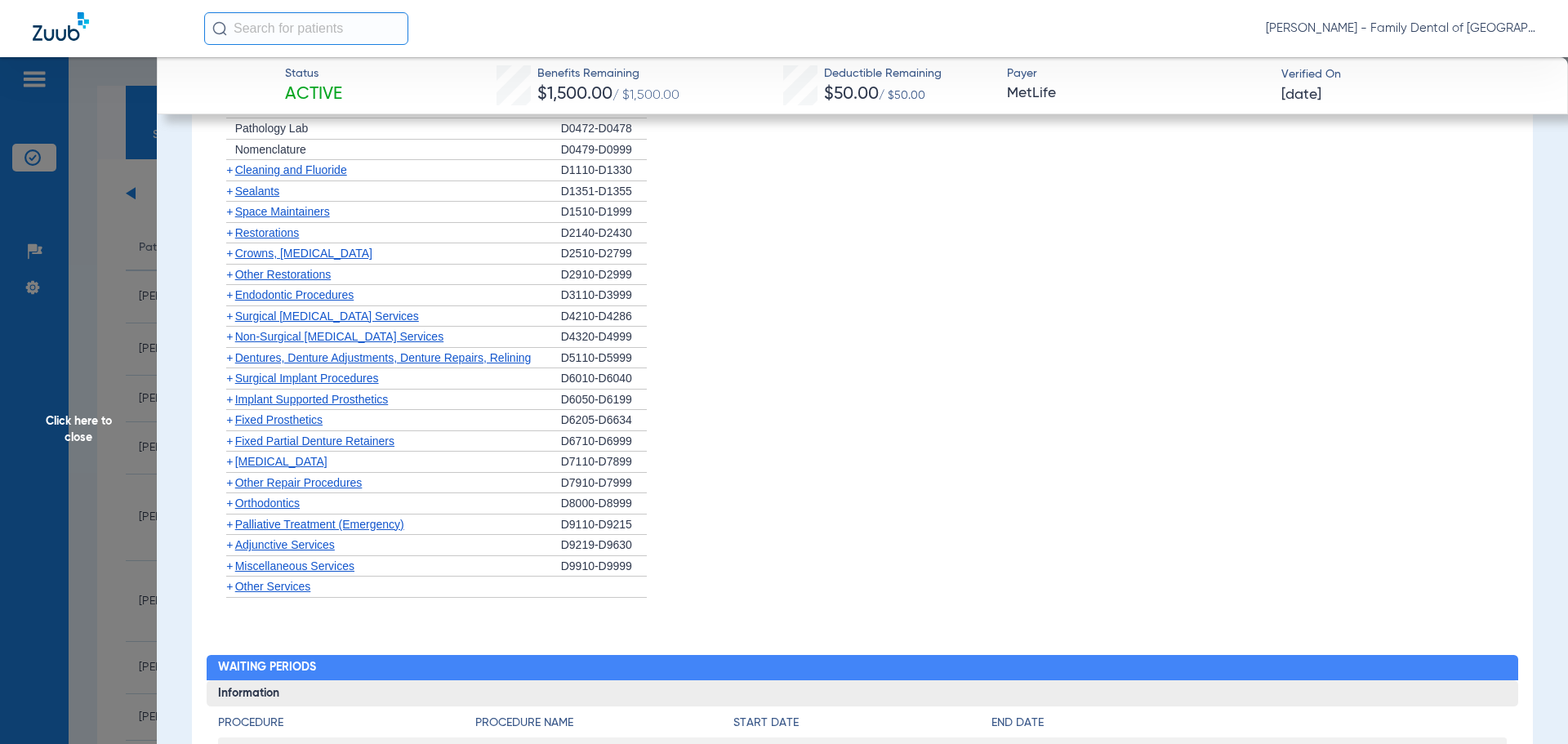
click at [299, 484] on span "Other Repair Procedures" at bounding box center [299, 482] width 127 height 13
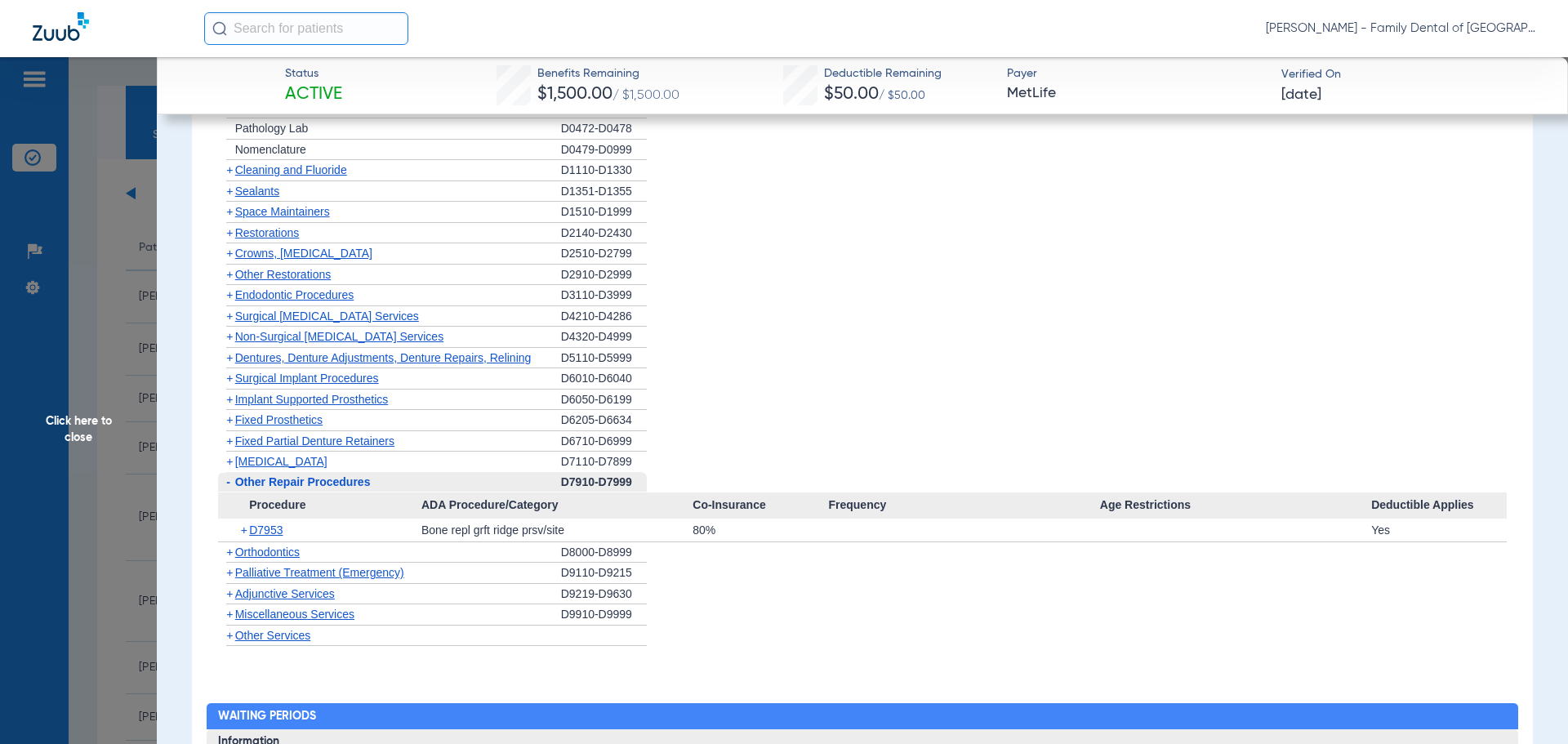
scroll to position [1551, 0]
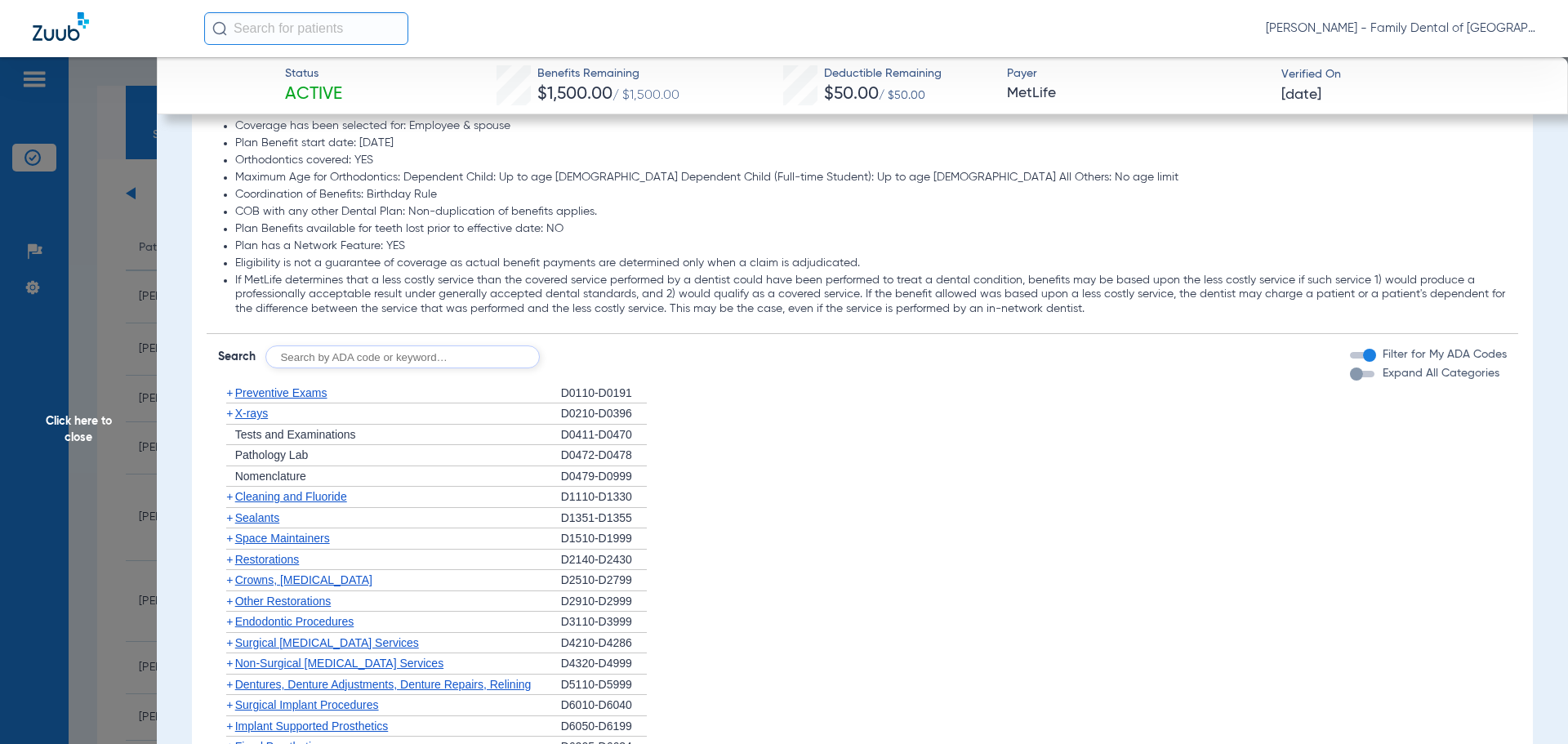
click at [388, 360] on input "text" at bounding box center [403, 356] width 274 height 23
type input "7211"
click at [591, 360] on button "Search" at bounding box center [601, 356] width 64 height 23
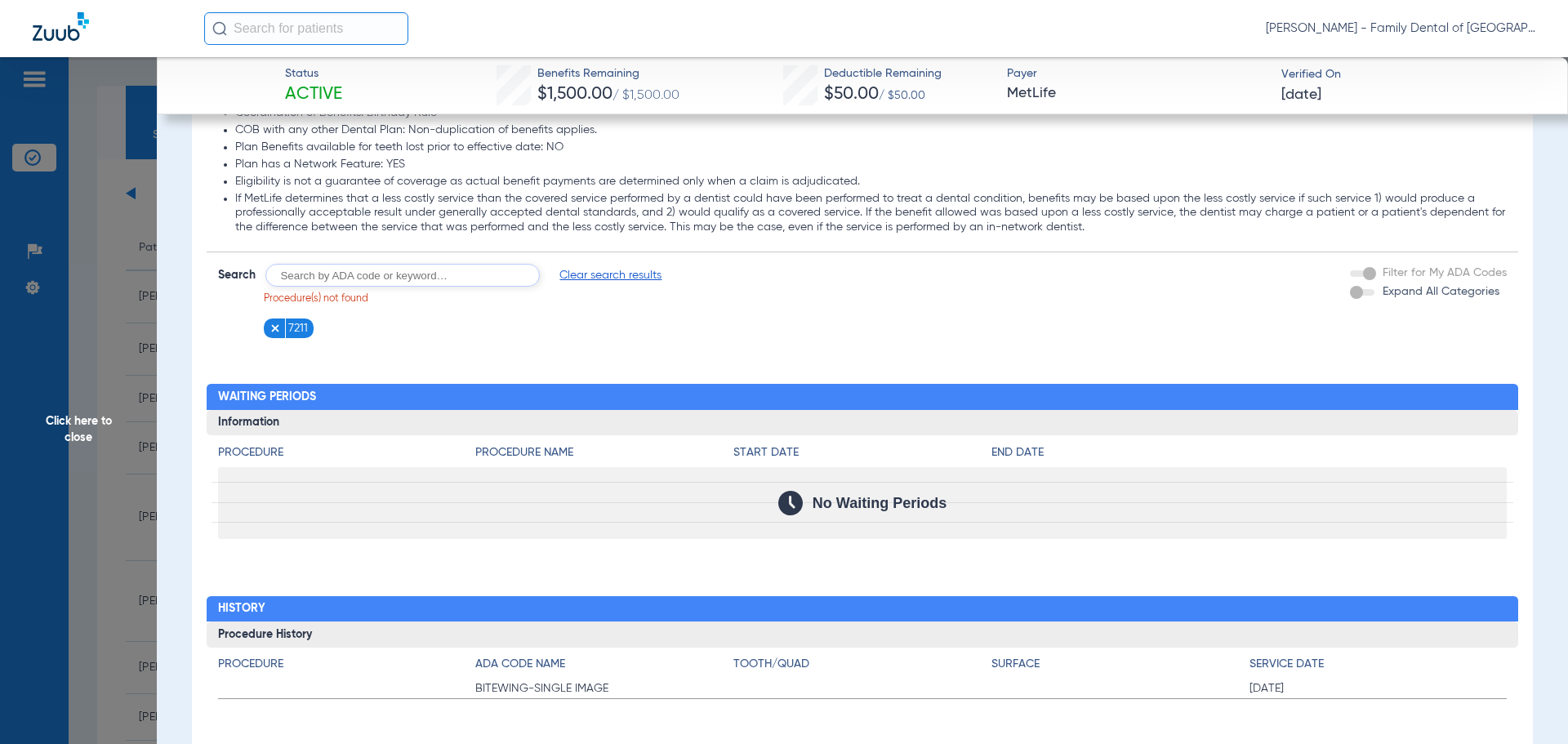
scroll to position [1660, 0]
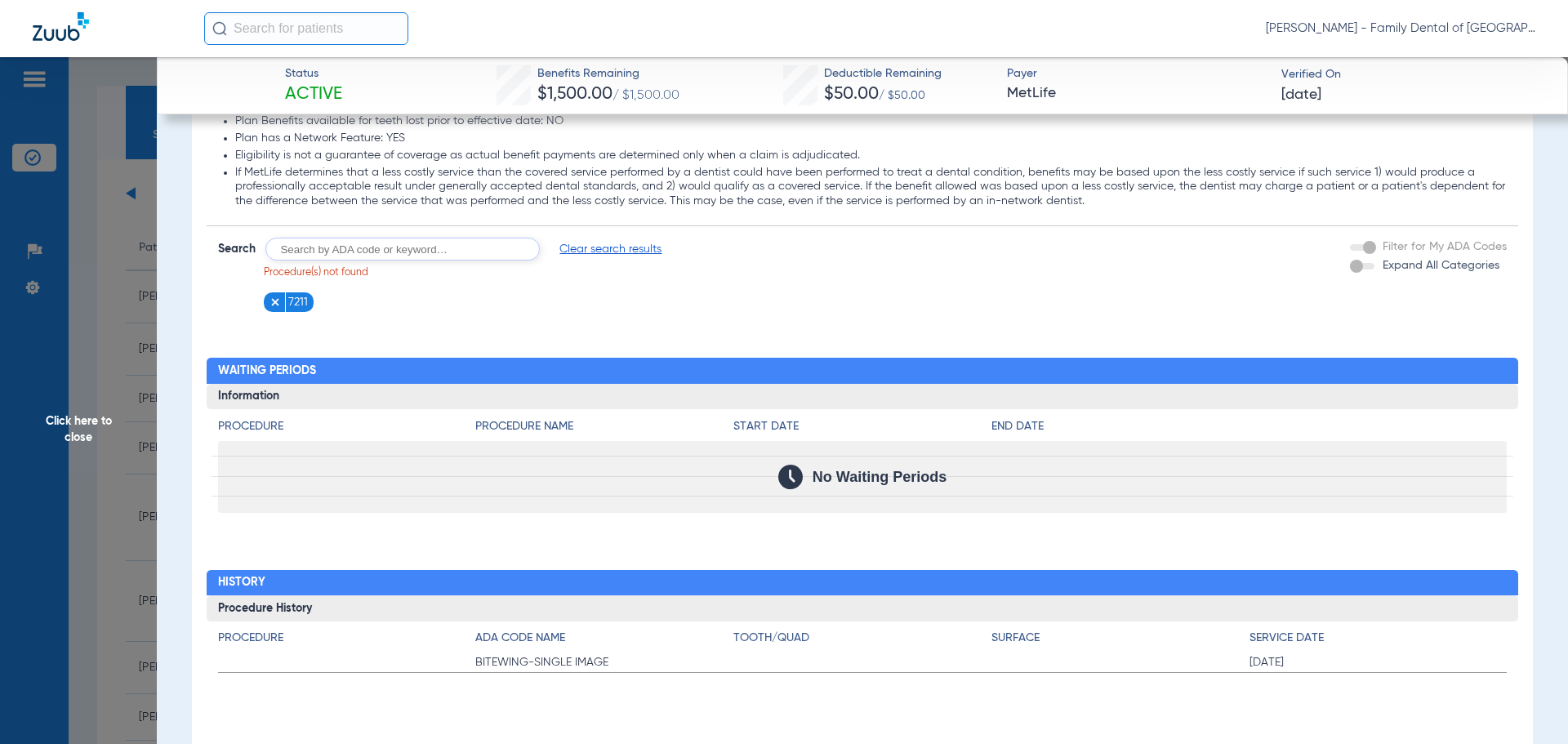
click at [591, 251] on span "Clear search results" at bounding box center [610, 248] width 102 height 16
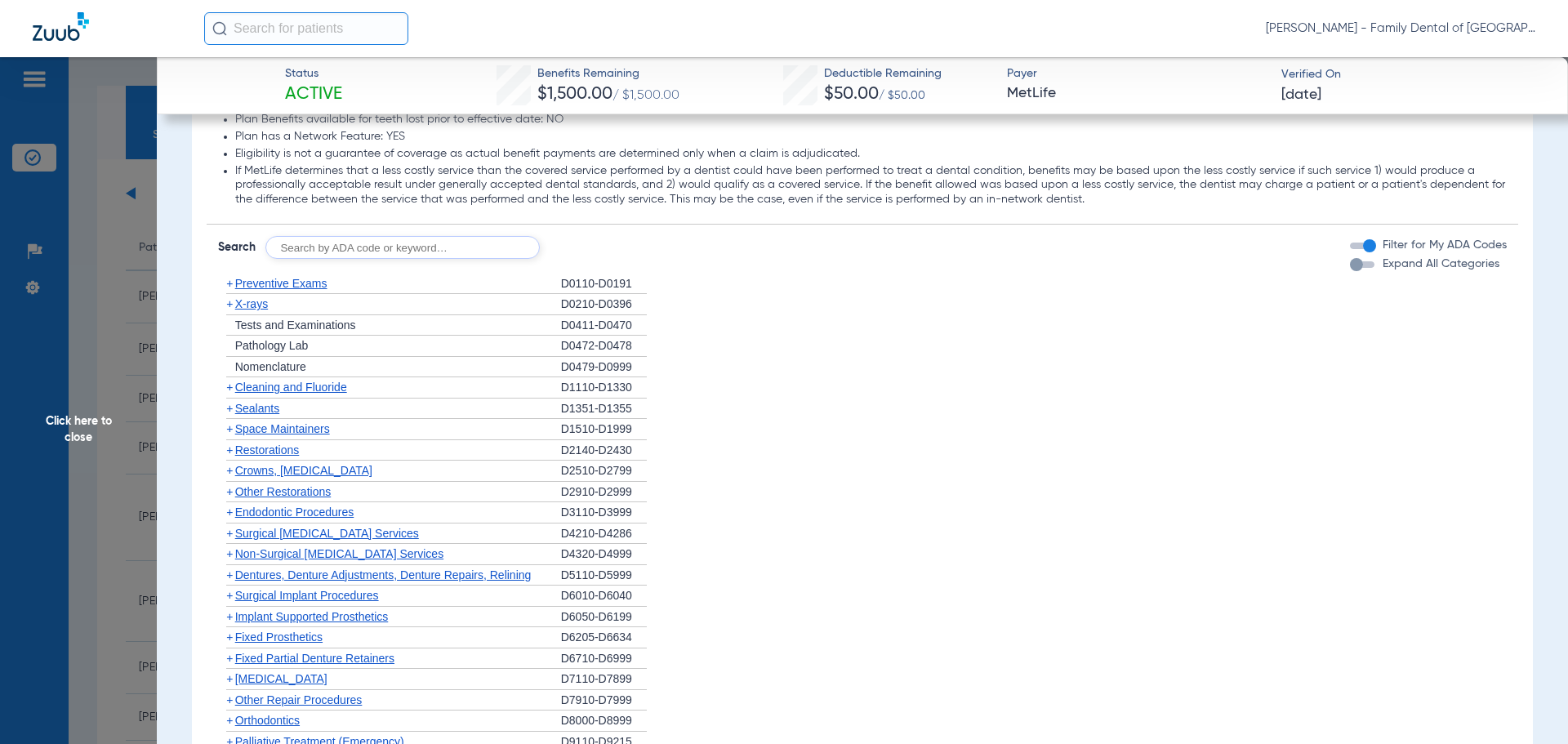
click at [323, 555] on span "Non-Surgical [MEDICAL_DATA] Services" at bounding box center [339, 553] width 208 height 13
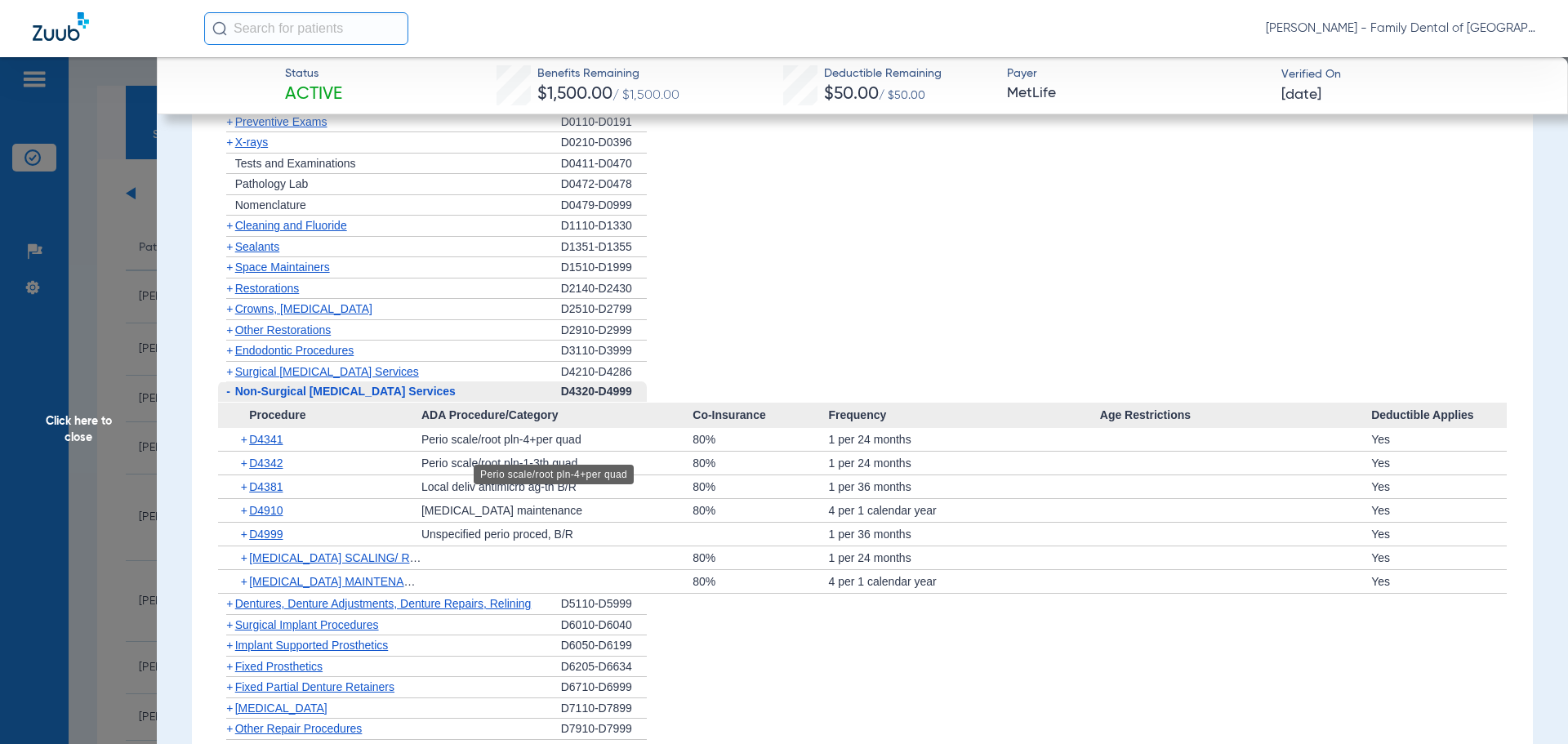
scroll to position [1824, 0]
